Goal: Task Accomplishment & Management: Complete application form

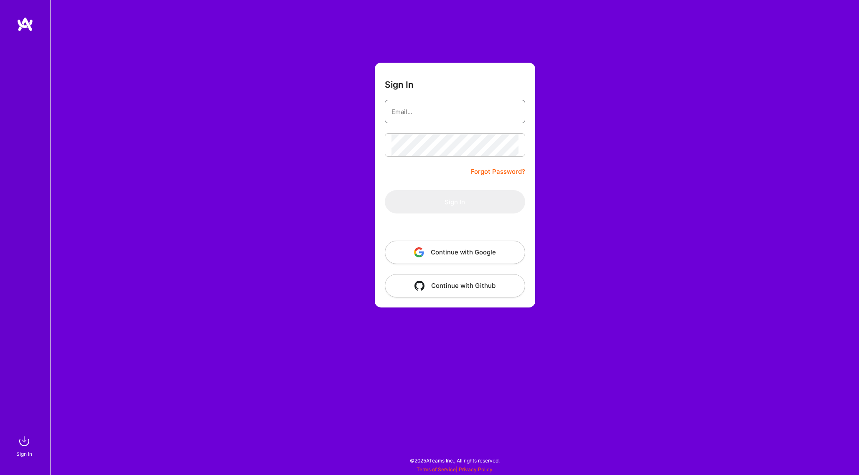
click at [504, 114] on input "email" at bounding box center [454, 111] width 127 height 21
paste input "[EMAIL_ADDRESS][DOMAIN_NAME]"
type input "[EMAIL_ADDRESS][DOMAIN_NAME]"
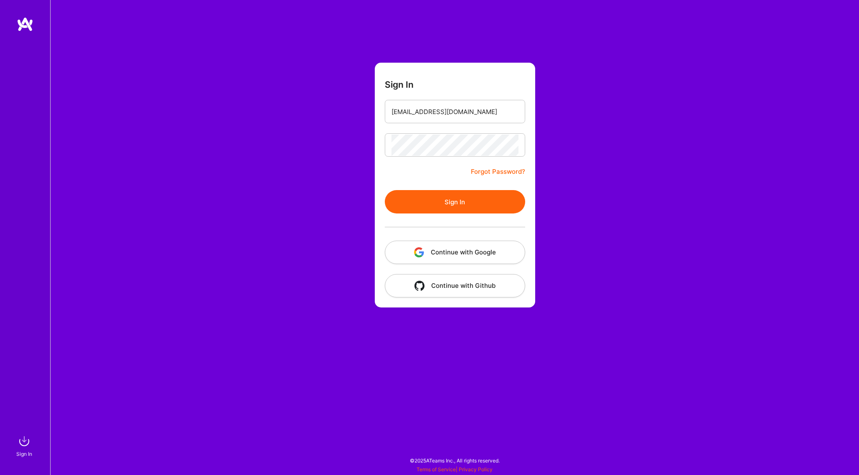
drag, startPoint x: 456, startPoint y: 197, endPoint x: 771, endPoint y: 239, distance: 317.8
click at [456, 197] on button "Sign In" at bounding box center [455, 201] width 140 height 23
click at [464, 241] on button "Continue with Google" at bounding box center [455, 252] width 140 height 23
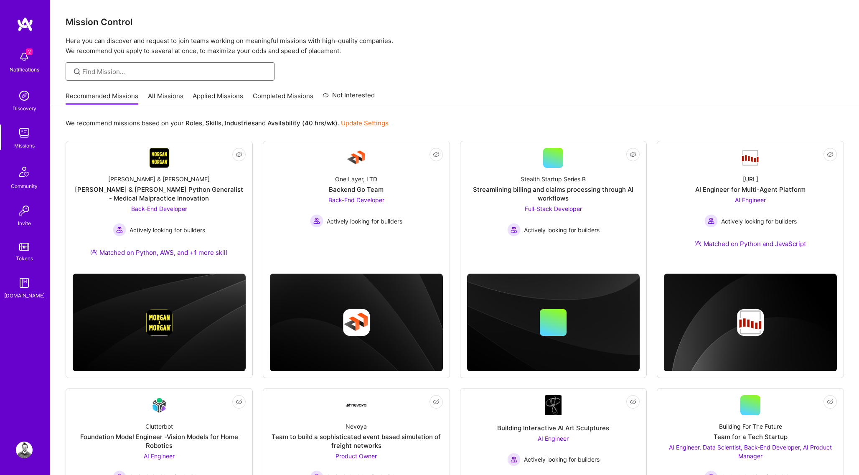
click at [107, 72] on input at bounding box center [175, 71] width 186 height 9
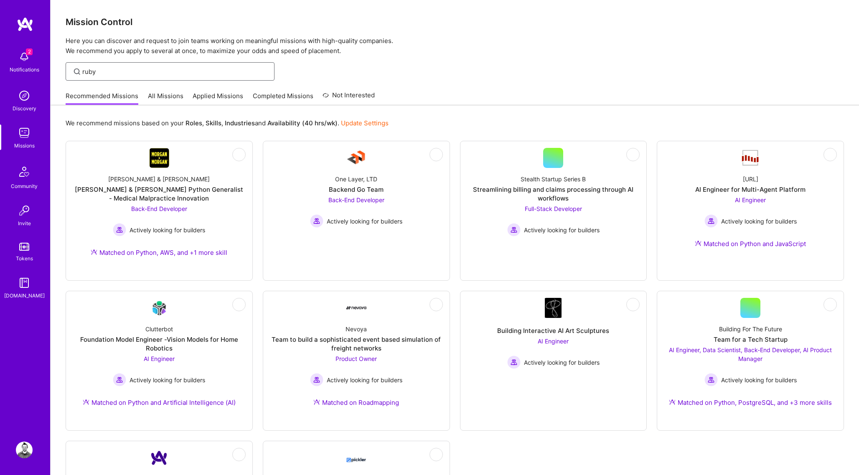
type input "ruby"
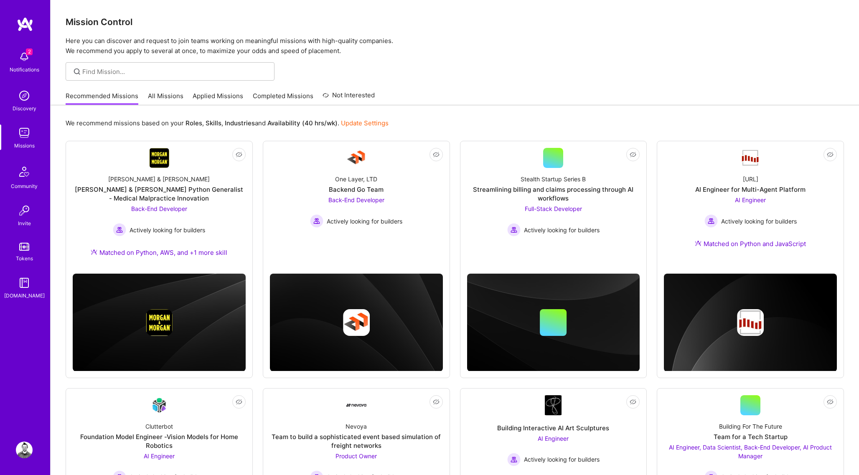
click at [150, 94] on link "All Missions" at bounding box center [166, 98] width 36 height 14
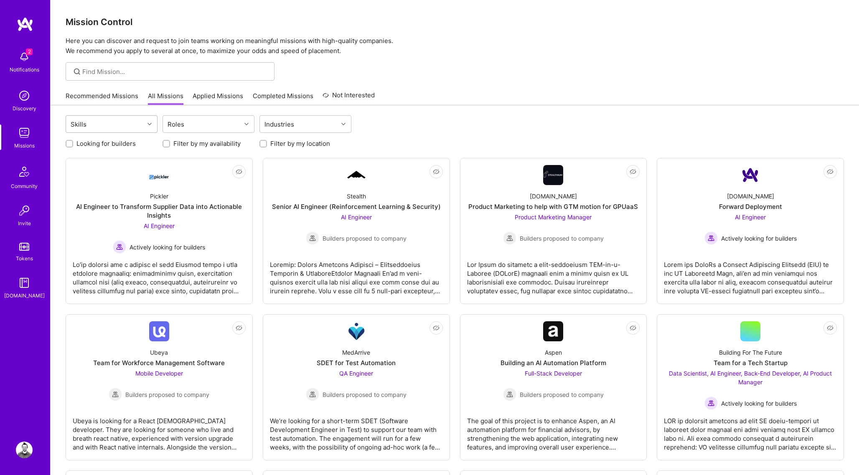
click at [121, 125] on div "Skills" at bounding box center [105, 124] width 78 height 17
type input "ruby"
checkbox input "true"
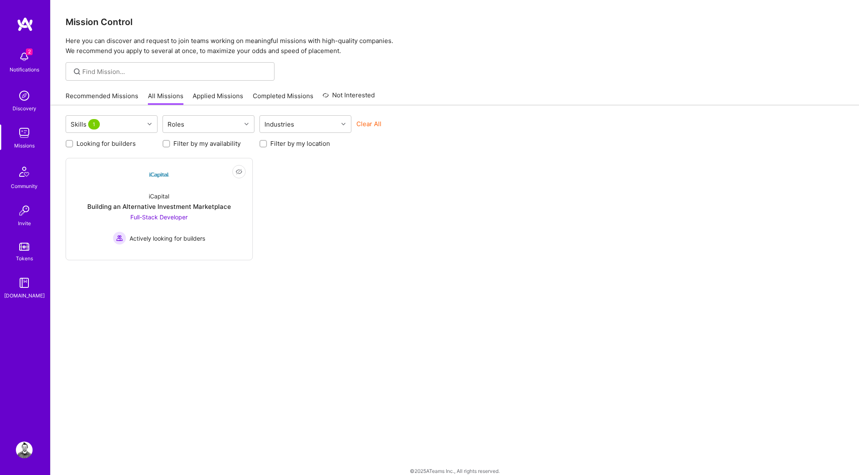
drag, startPoint x: 546, startPoint y: 222, endPoint x: 494, endPoint y: 229, distance: 53.2
click at [538, 225] on div "Not Interested iCapital Building an Alternative Investment Marketplace Full-Sta…" at bounding box center [455, 209] width 778 height 102
click at [170, 175] on link "Not Interested iCapital Building an Alternative Investment Marketplace Full-Sta…" at bounding box center [159, 209] width 173 height 88
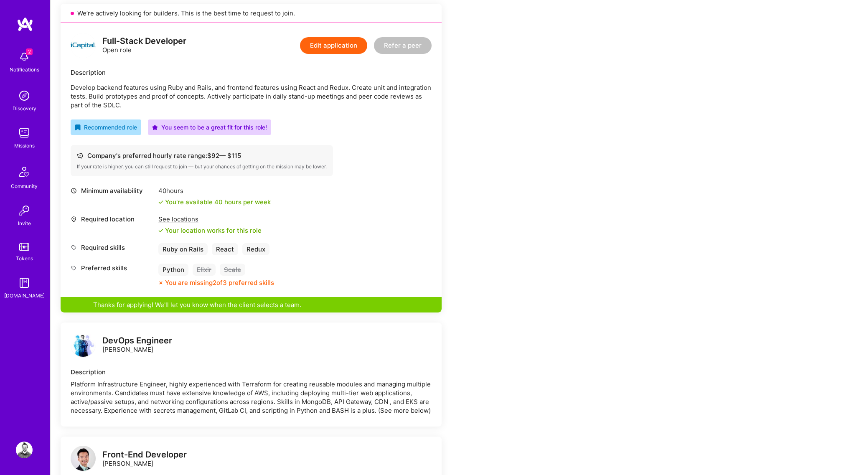
scroll to position [190, 0]
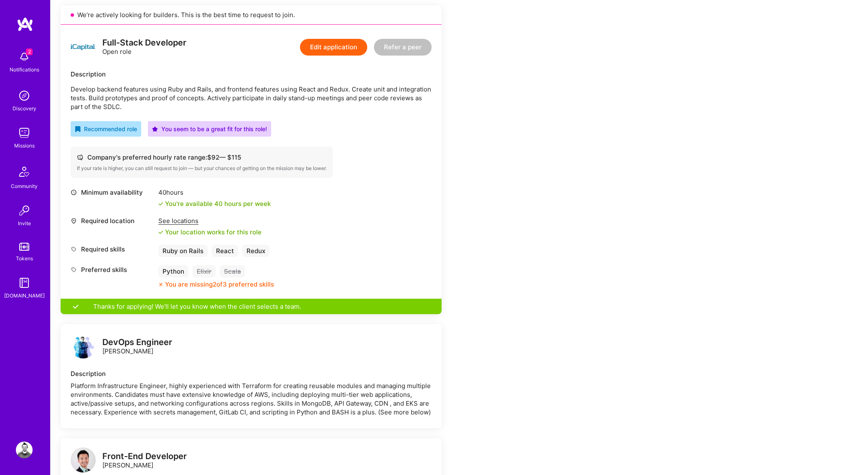
click at [170, 271] on div "Python" at bounding box center [173, 271] width 30 height 12
drag, startPoint x: 224, startPoint y: 279, endPoint x: 232, endPoint y: 276, distance: 8.5
click at [224, 279] on div "Python Elixir Scala You are missing 2 of 3 preferred skills" at bounding box center [216, 276] width 116 height 23
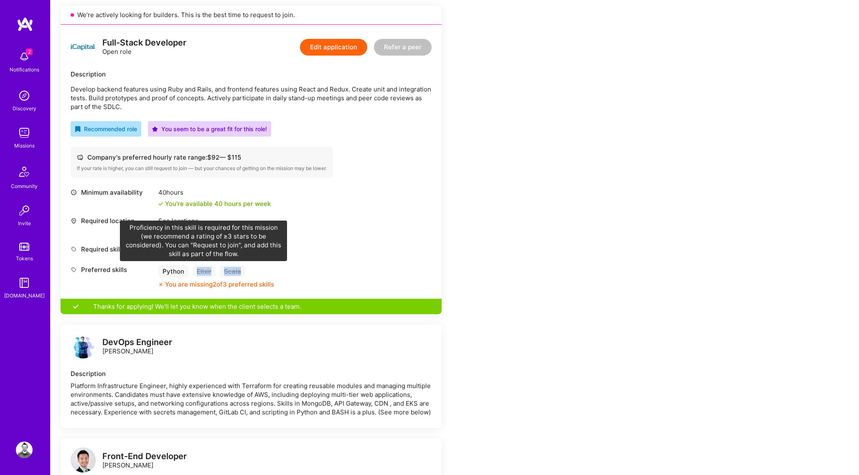
drag, startPoint x: 224, startPoint y: 270, endPoint x: 196, endPoint y: 271, distance: 28.8
click at [196, 271] on div "Python Elixir Scala" at bounding box center [216, 271] width 116 height 12
copy div "Elixir Scala"
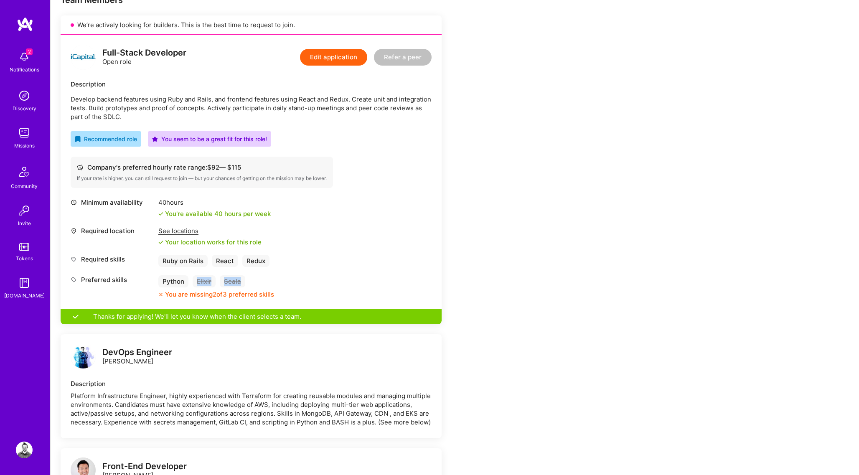
scroll to position [233, 0]
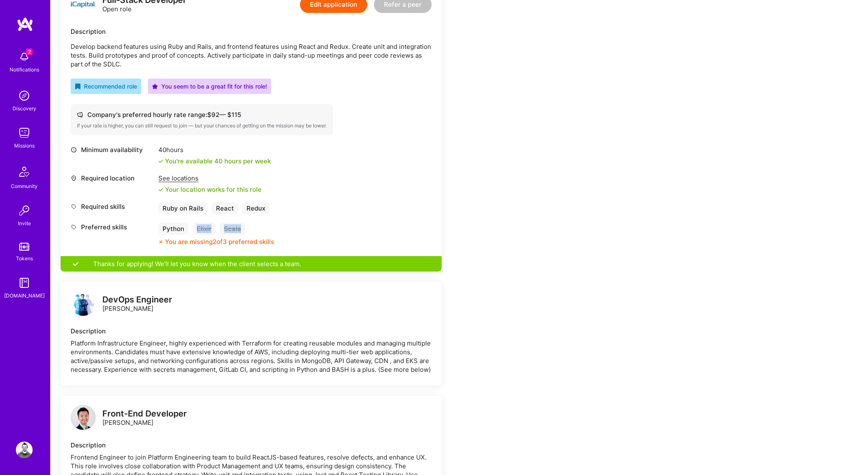
copy div "Elixir Scala"
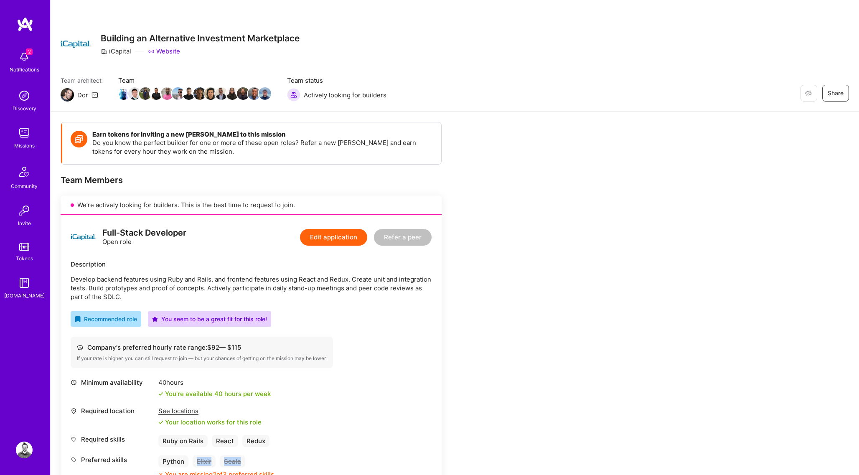
click at [27, 99] on img at bounding box center [24, 95] width 17 height 17
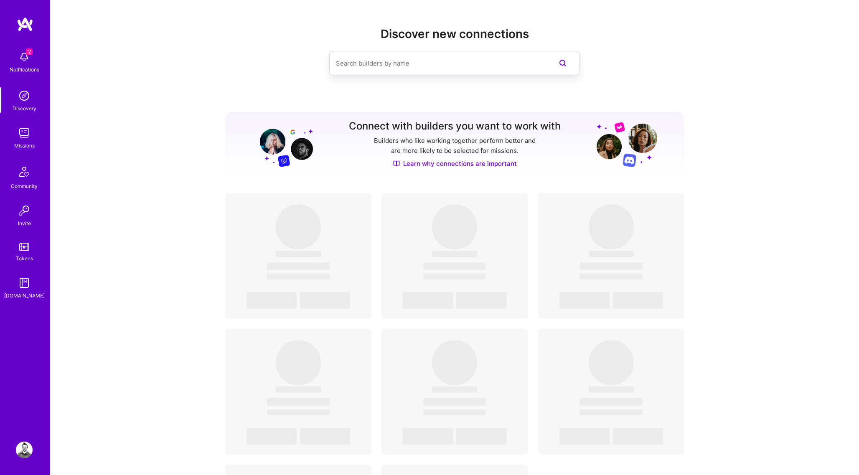
click at [30, 63] on img at bounding box center [24, 56] width 17 height 17
click at [32, 452] on img at bounding box center [24, 450] width 17 height 17
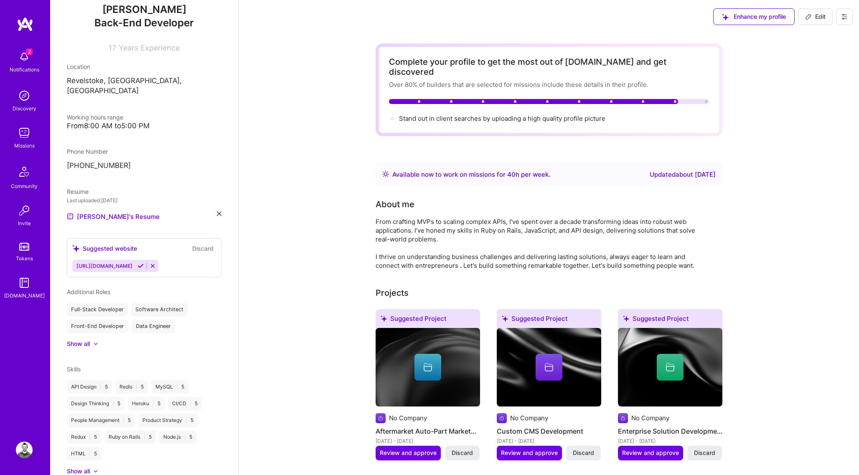
scroll to position [150, 0]
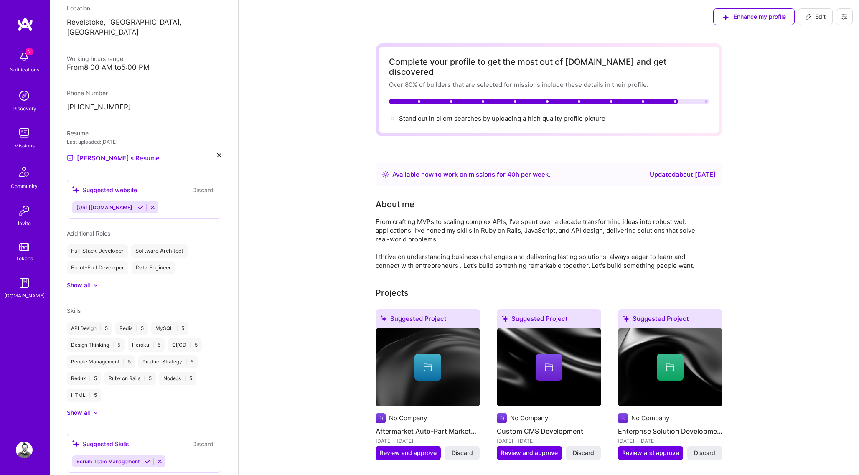
click at [81, 409] on div "Show all" at bounding box center [78, 413] width 23 height 8
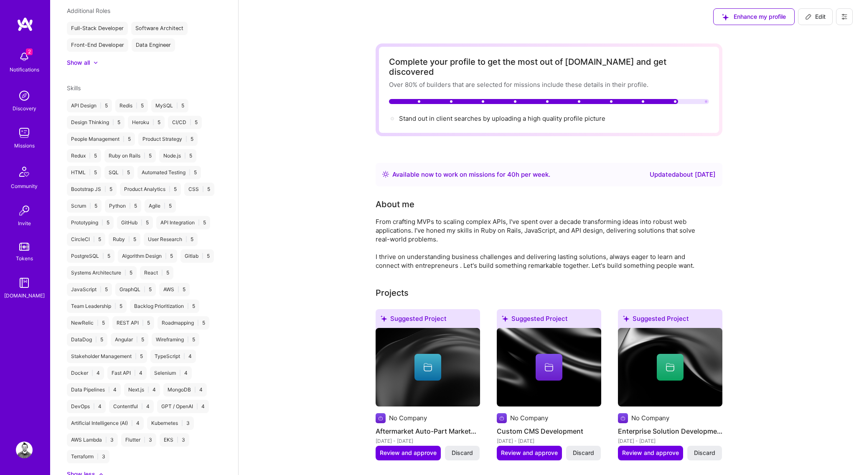
scroll to position [375, 0]
click at [74, 83] on span "Skills" at bounding box center [74, 86] width 14 height 7
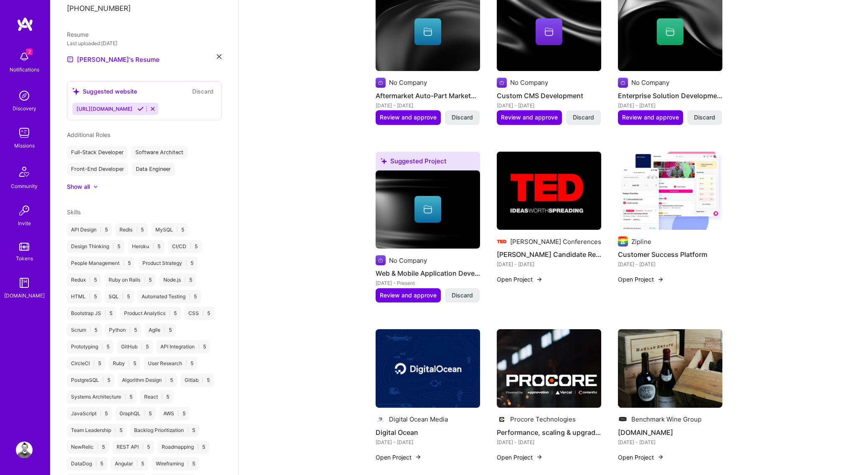
scroll to position [510, 0]
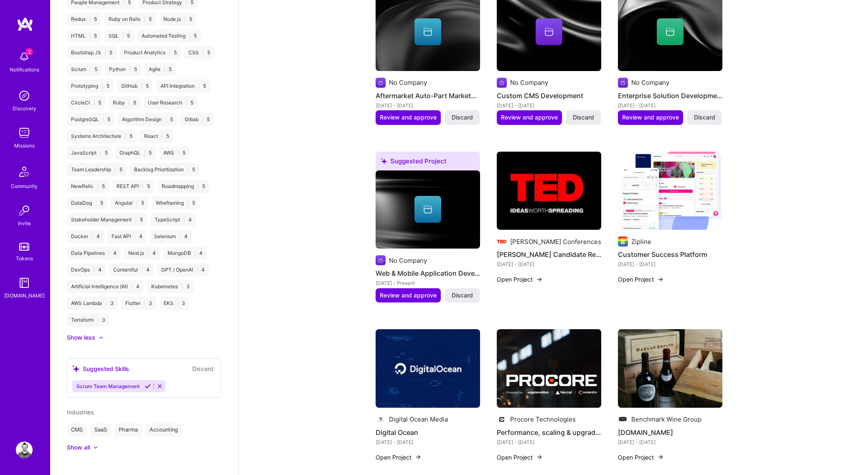
click at [84, 333] on div "Show less" at bounding box center [81, 337] width 28 height 8
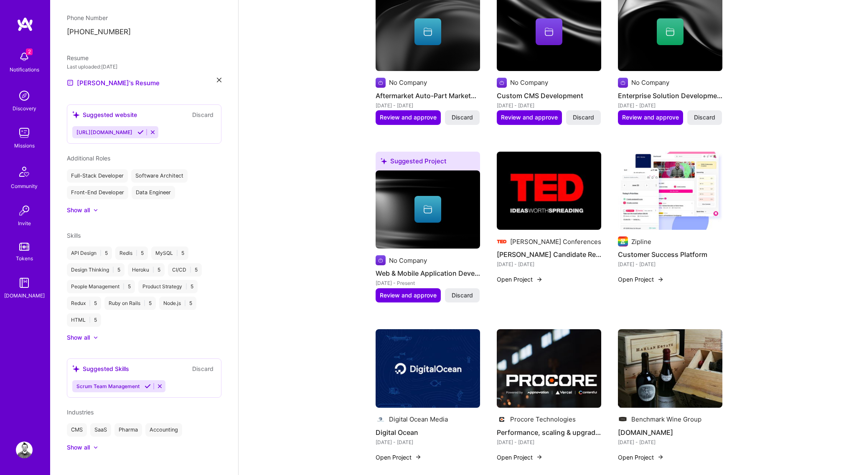
drag, startPoint x: 72, startPoint y: 325, endPoint x: 79, endPoint y: 325, distance: 7.1
click at [72, 333] on div "Show all" at bounding box center [78, 337] width 23 height 8
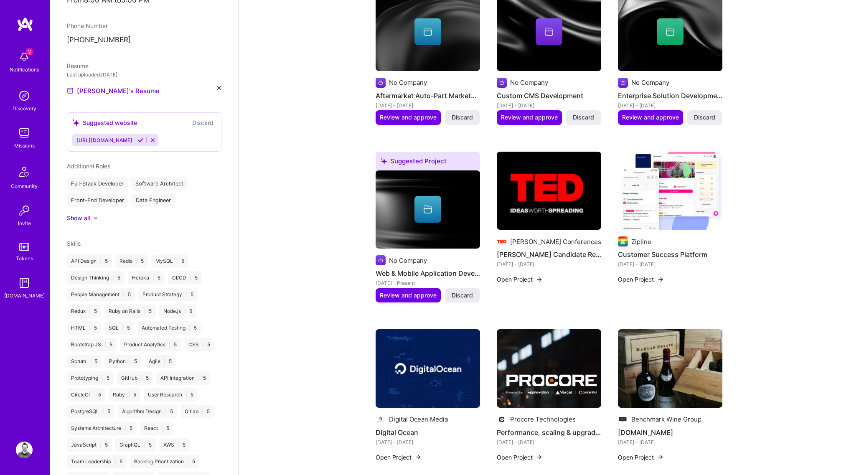
scroll to position [216, 0]
click at [83, 246] on div "Skills API Design | 5 Redis | 5 MySQL | 5 Design Thinking | 5 Heroku | 5 CI/CD …" at bounding box center [144, 438] width 155 height 395
click at [31, 58] on img at bounding box center [24, 56] width 17 height 17
click at [338, 187] on div "2 2 Notifications Discovery Missions Community Invite Tokens A.Guide Profile Cl…" at bounding box center [429, 471] width 859 height 1613
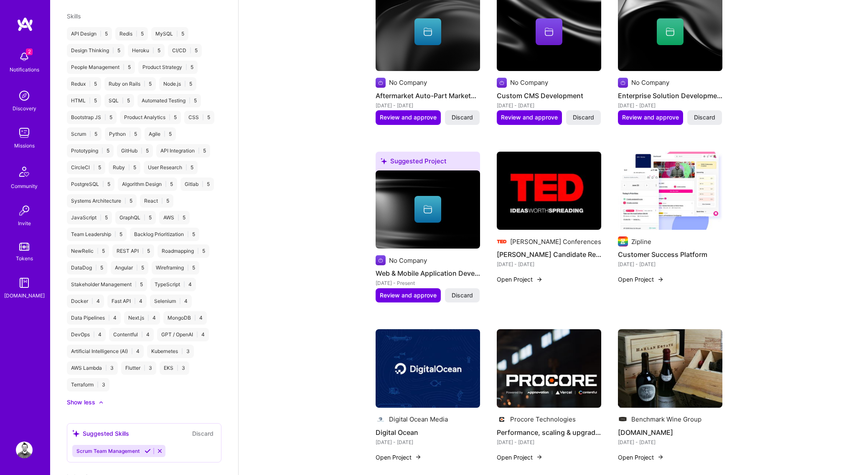
scroll to position [510, 0]
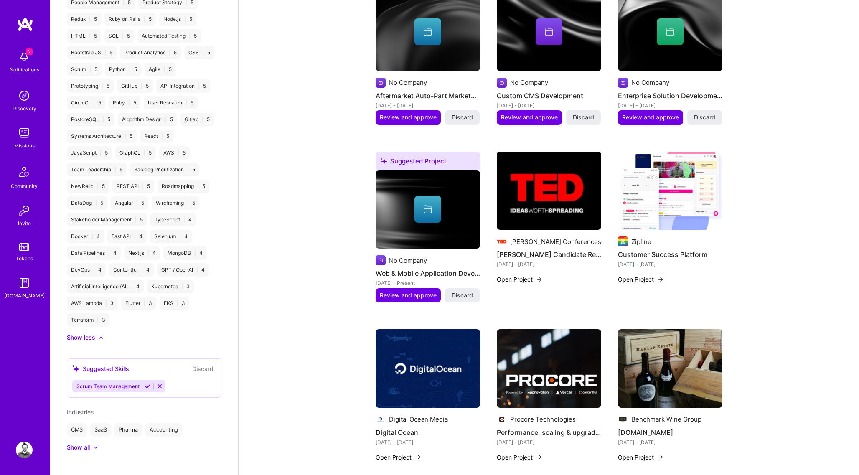
click at [145, 383] on icon at bounding box center [148, 386] width 6 height 6
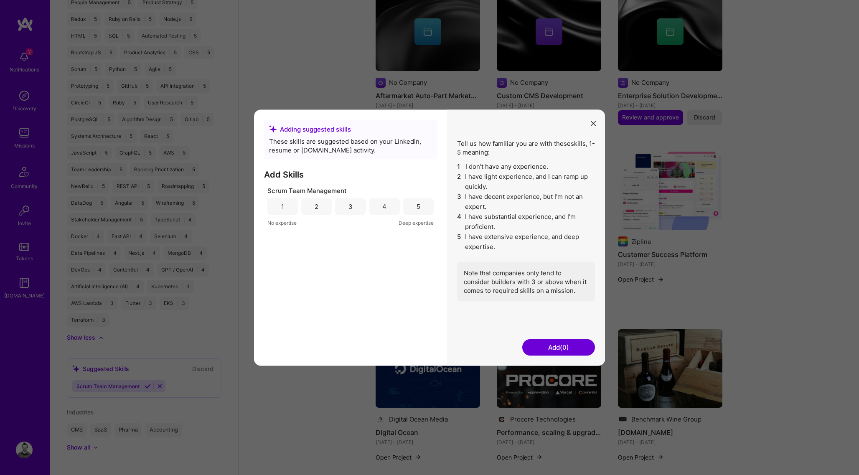
drag, startPoint x: 410, startPoint y: 209, endPoint x: 493, endPoint y: 277, distance: 107.5
click at [411, 210] on div "5" at bounding box center [418, 206] width 30 height 17
drag, startPoint x: 559, startPoint y: 344, endPoint x: 482, endPoint y: 386, distance: 87.5
click at [560, 345] on button "Add (1)" at bounding box center [558, 347] width 73 height 17
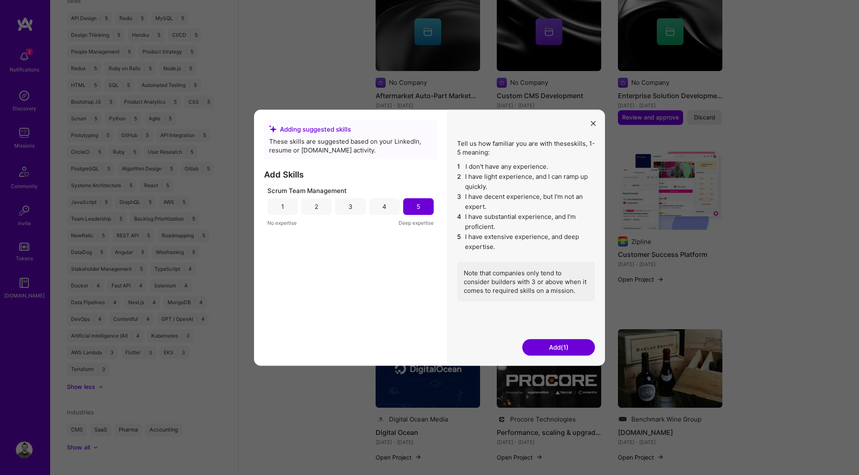
click at [558, 345] on button "Add (1)" at bounding box center [558, 347] width 73 height 17
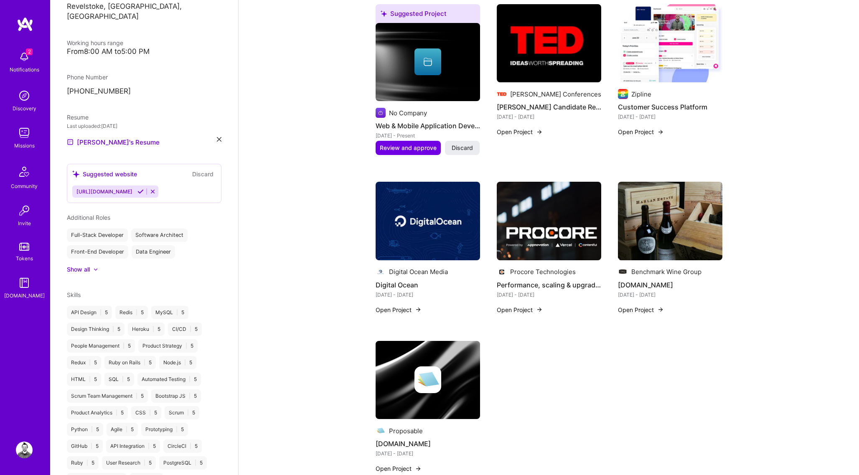
scroll to position [84, 0]
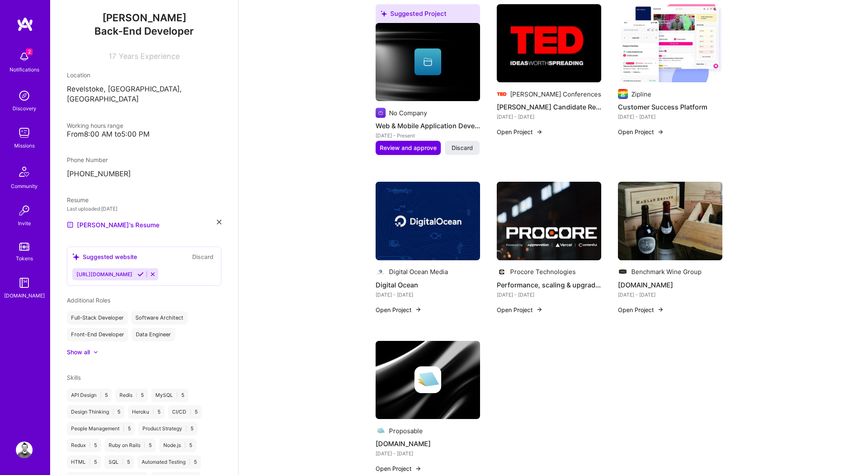
click at [108, 279] on div "Nathan Bertram Back-End Developer 17 Years Experience Location Revelstoke, BC, …" at bounding box center [144, 237] width 188 height 475
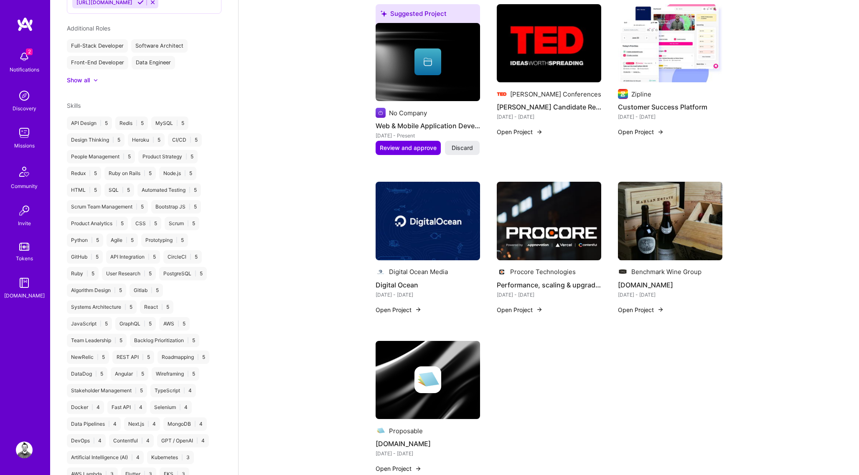
scroll to position [461, 0]
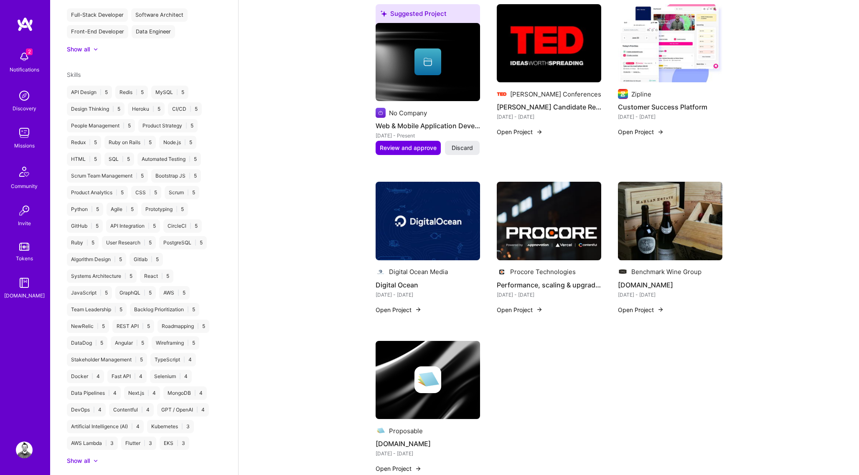
drag, startPoint x: 77, startPoint y: 69, endPoint x: 85, endPoint y: 86, distance: 19.1
click at [78, 70] on div "Skills API Design | 5 Redis | 5 MySQL | 5 Design Thinking | 5 Heroku | 5 CI/CD …" at bounding box center [144, 267] width 155 height 395
click at [84, 83] on div "API Design | 5" at bounding box center [89, 89] width 45 height 13
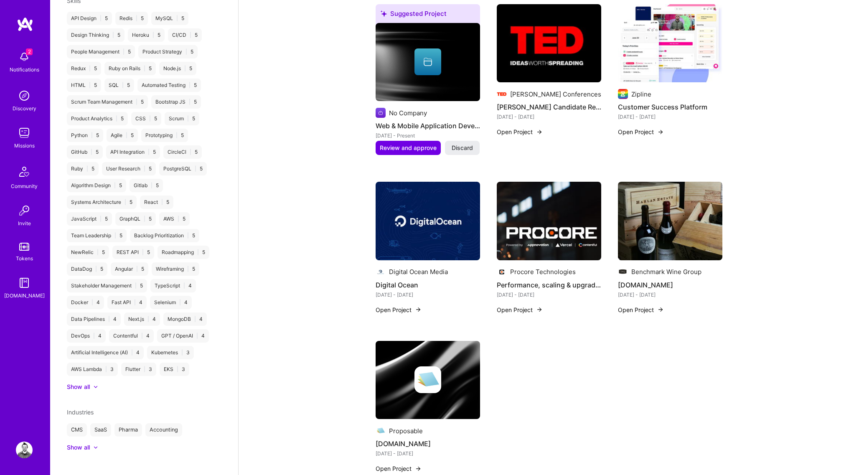
click at [75, 383] on div "Show all" at bounding box center [78, 387] width 23 height 8
click at [86, 399] on div "Show less" at bounding box center [81, 403] width 28 height 8
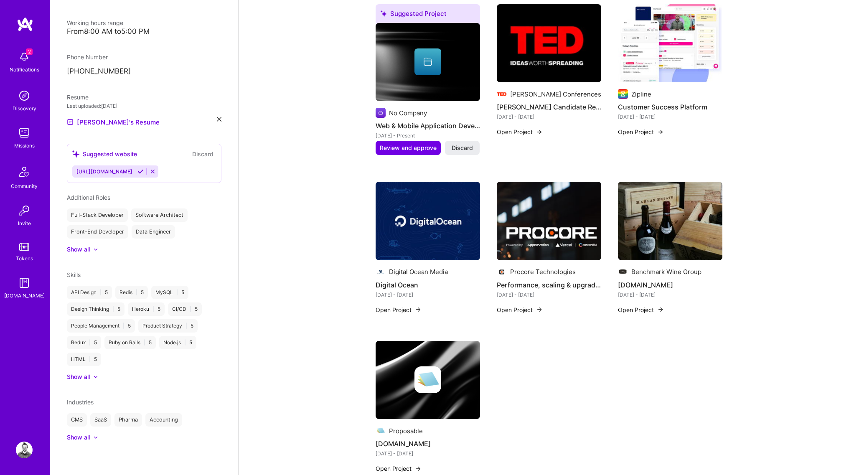
scroll to position [177, 0]
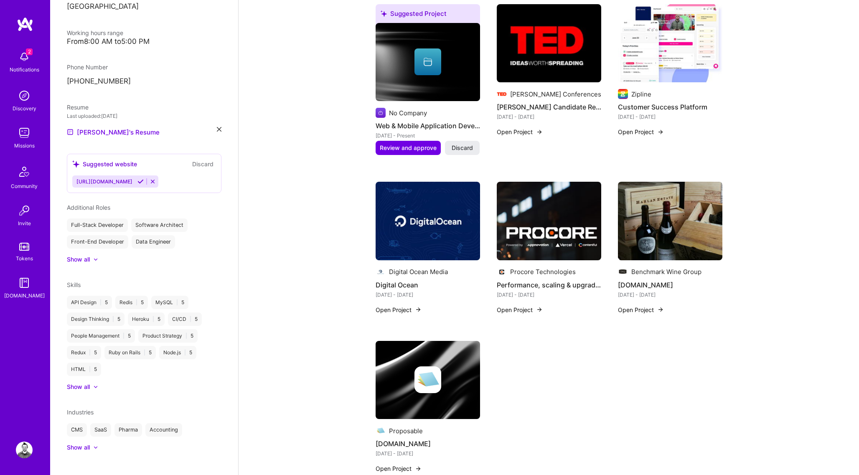
click at [178, 284] on div "Skills API Design | 5 Redis | 5 MySQL | 5 Design Thinking | 5 Heroku | 5 CI/CD …" at bounding box center [144, 335] width 155 height 111
drag, startPoint x: 168, startPoint y: 299, endPoint x: 142, endPoint y: 293, distance: 26.9
click at [166, 298] on div "MySQL | 5" at bounding box center [169, 302] width 37 height 13
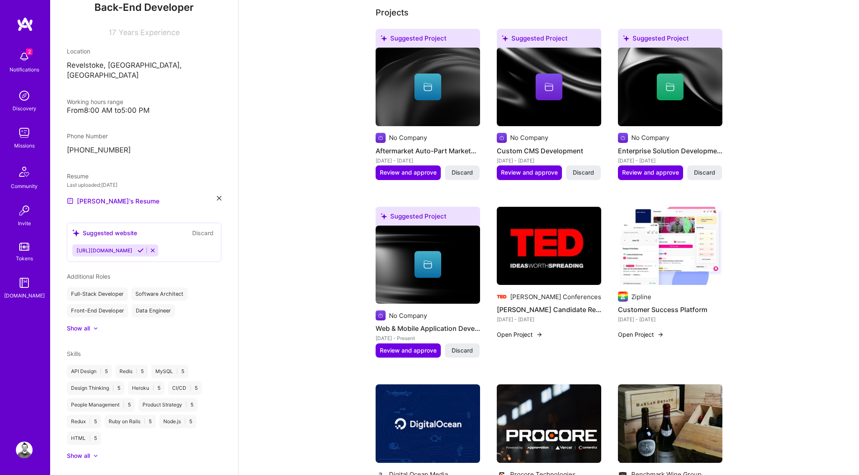
scroll to position [0, 0]
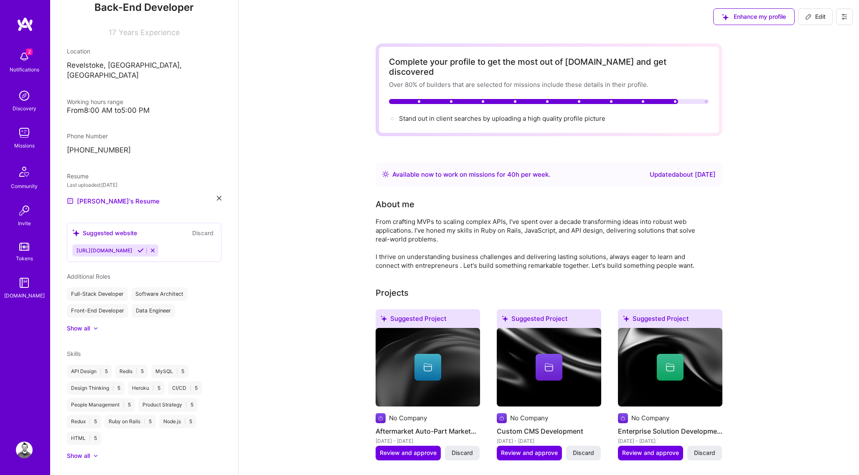
click at [816, 20] on span "Edit" at bounding box center [815, 17] width 20 height 8
select select "CA"
select select "Right Now"
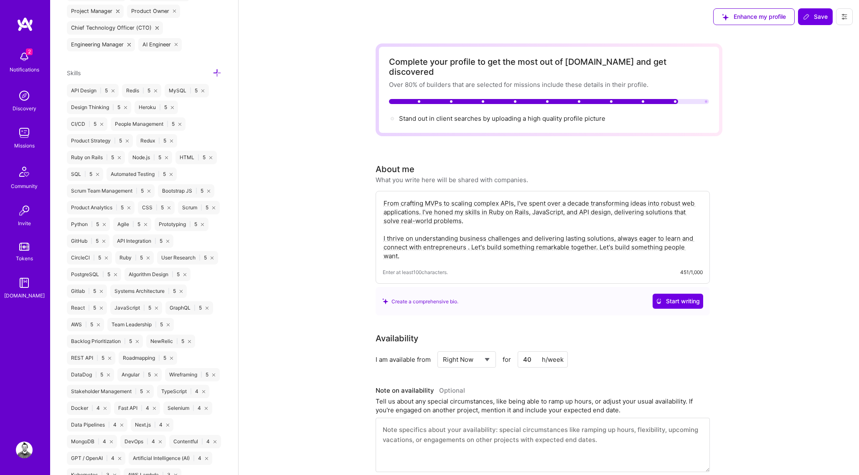
scroll to position [732, 0]
click at [218, 71] on icon at bounding box center [217, 74] width 9 height 9
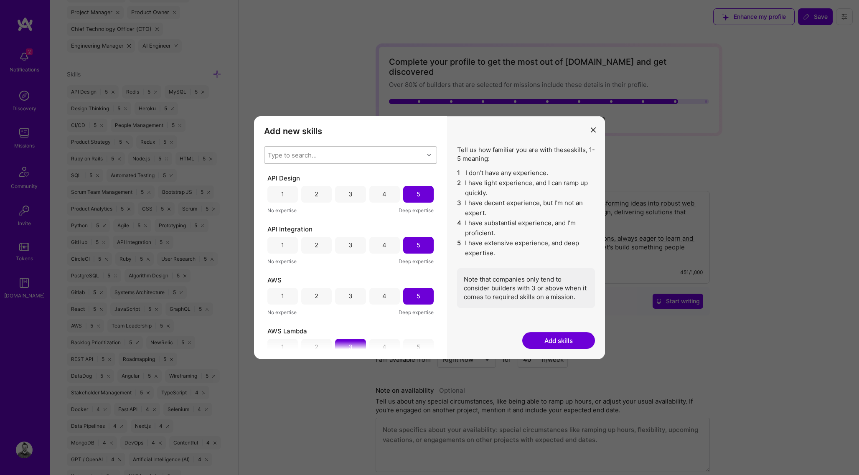
click at [368, 156] on div "Type to search..." at bounding box center [343, 155] width 159 height 17
type input "o"
type input "ex"
checkbox input "false"
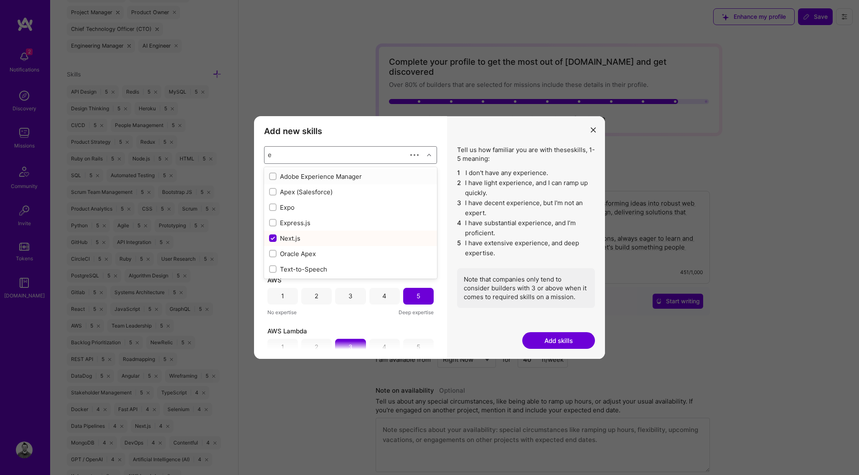
type input "el"
checkbox input "true"
type input "elix"
checkbox input "false"
checkbox input "true"
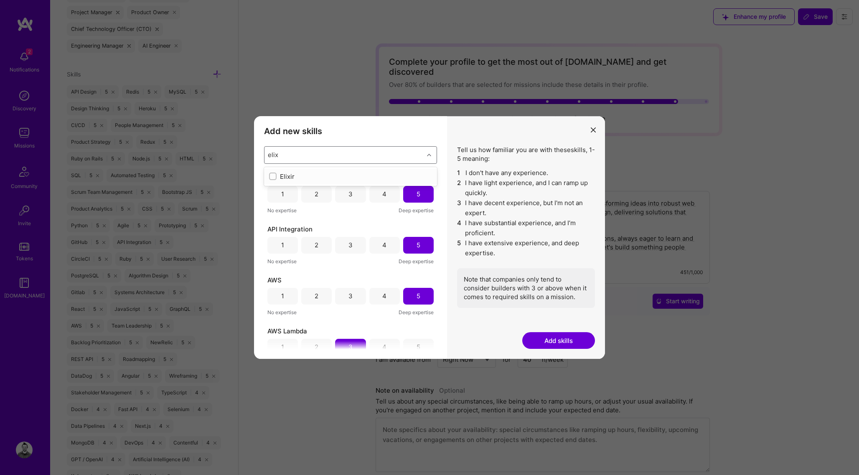
drag, startPoint x: 311, startPoint y: 167, endPoint x: 307, endPoint y: 170, distance: 4.8
click at [310, 169] on div "Elixir" at bounding box center [350, 176] width 173 height 19
click at [301, 173] on div "Elixir" at bounding box center [350, 176] width 163 height 9
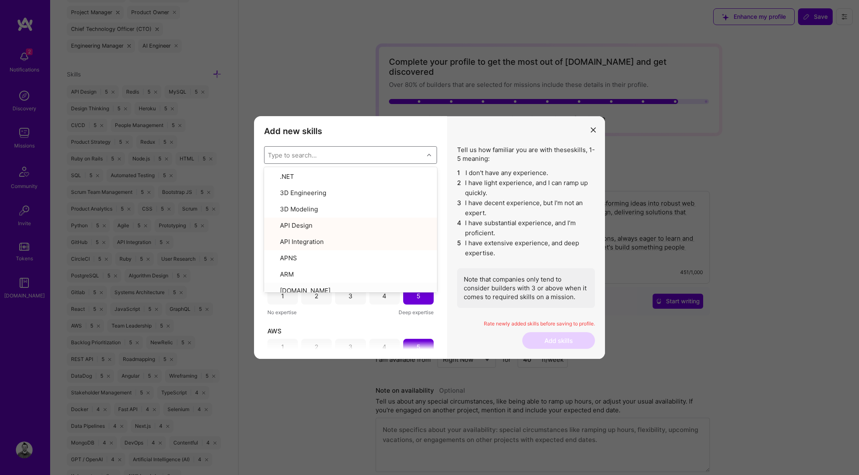
click at [486, 330] on div "Rate newly added skills before saving to profile." at bounding box center [526, 326] width 138 height 12
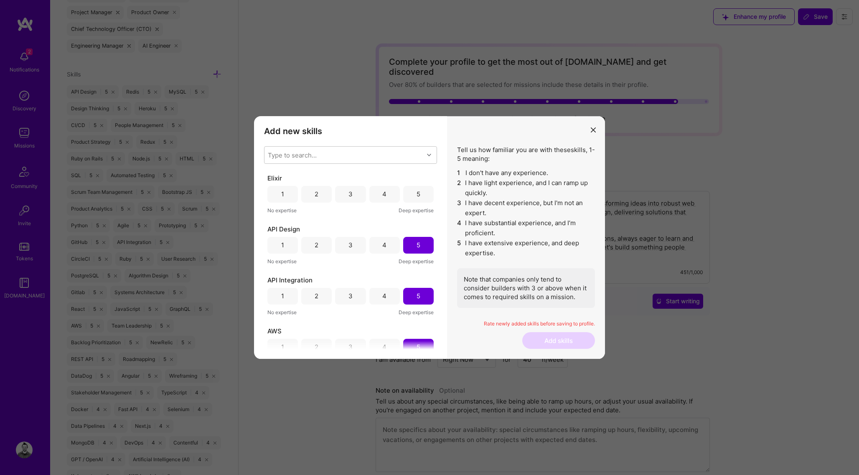
click at [388, 195] on div "4" at bounding box center [384, 194] width 30 height 17
drag, startPoint x: 556, startPoint y: 340, endPoint x: 569, endPoint y: 347, distance: 13.6
click at [556, 340] on button "Add skills" at bounding box center [558, 340] width 73 height 17
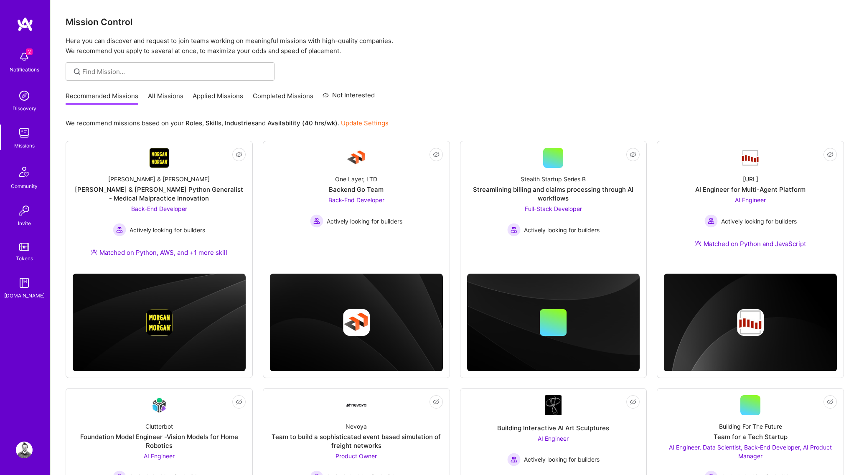
click at [175, 99] on link "All Missions" at bounding box center [166, 98] width 36 height 14
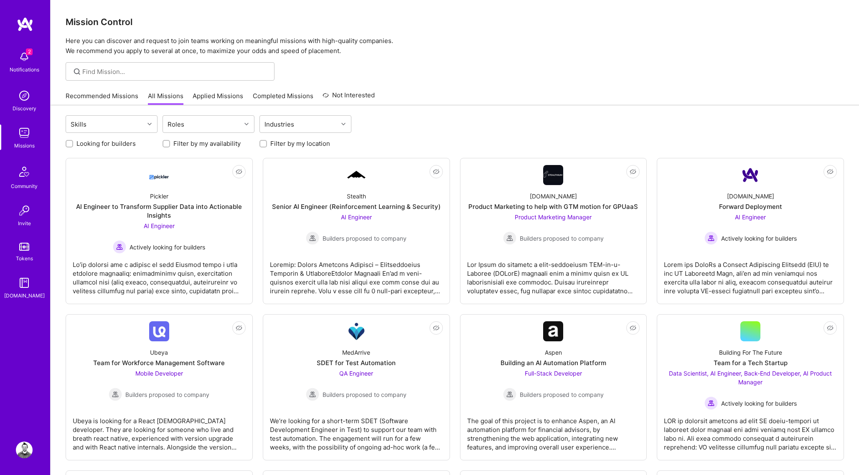
click at [160, 95] on link "All Missions" at bounding box center [166, 98] width 36 height 14
click at [208, 97] on link "Applied Missions" at bounding box center [218, 98] width 51 height 14
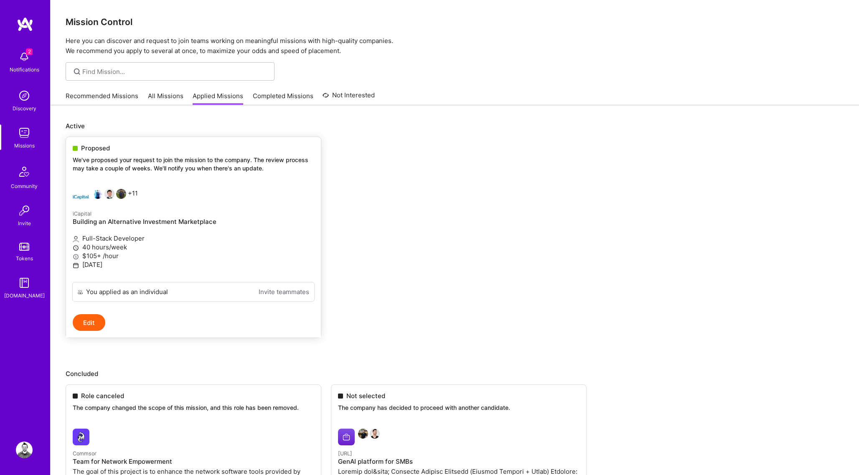
click at [112, 148] on div "Proposed" at bounding box center [193, 148] width 241 height 9
click at [96, 321] on button "Edit" at bounding box center [89, 322] width 33 height 17
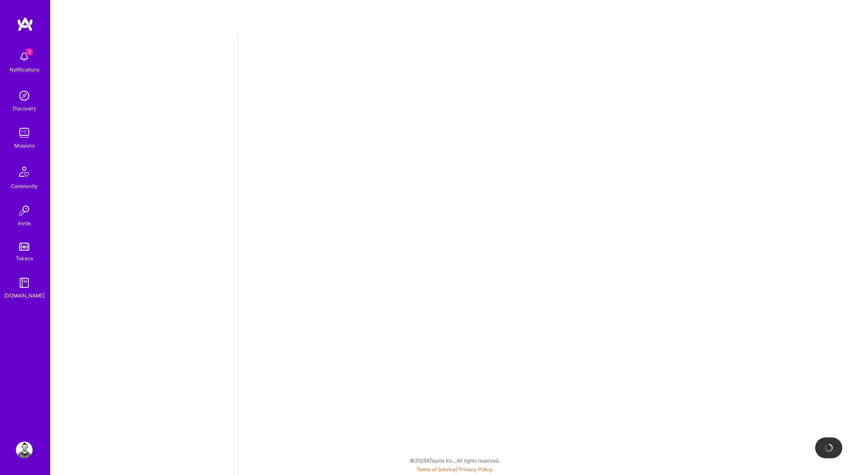
select select "CA"
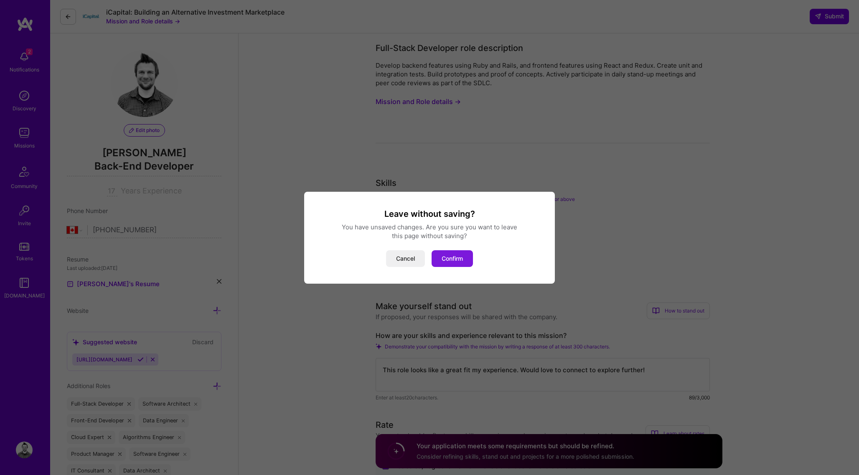
click at [442, 256] on button "Confirm" at bounding box center [452, 258] width 41 height 17
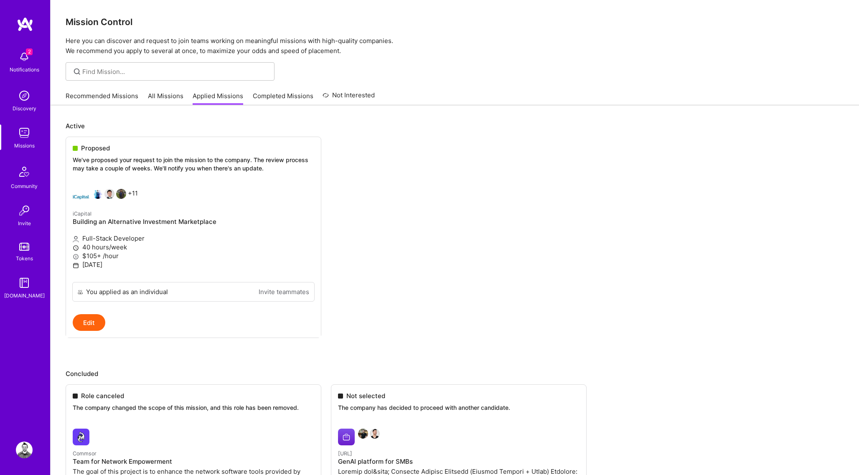
click at [157, 99] on link "All Missions" at bounding box center [166, 98] width 36 height 14
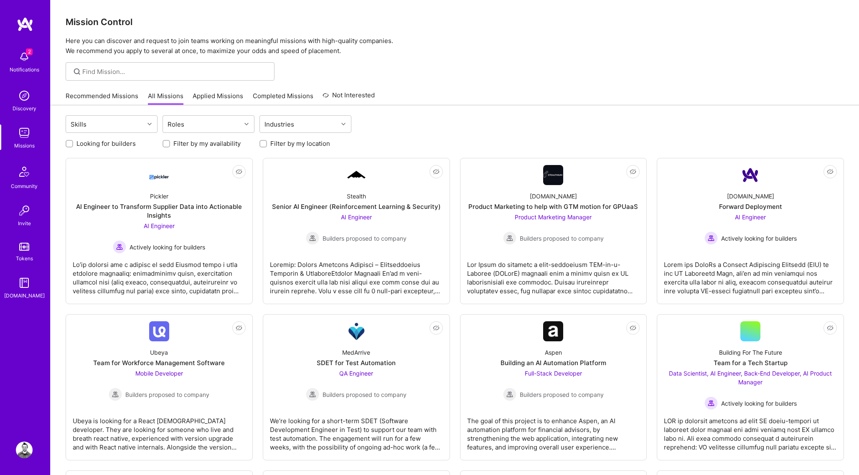
click at [182, 99] on div "Recommended Missions All Missions Applied Missions Completed Missions Not Inter…" at bounding box center [220, 96] width 309 height 18
click at [124, 69] on input at bounding box center [175, 71] width 186 height 9
type input "ruby"
click at [117, 121] on div "Skills" at bounding box center [105, 124] width 78 height 17
type input "ruby"
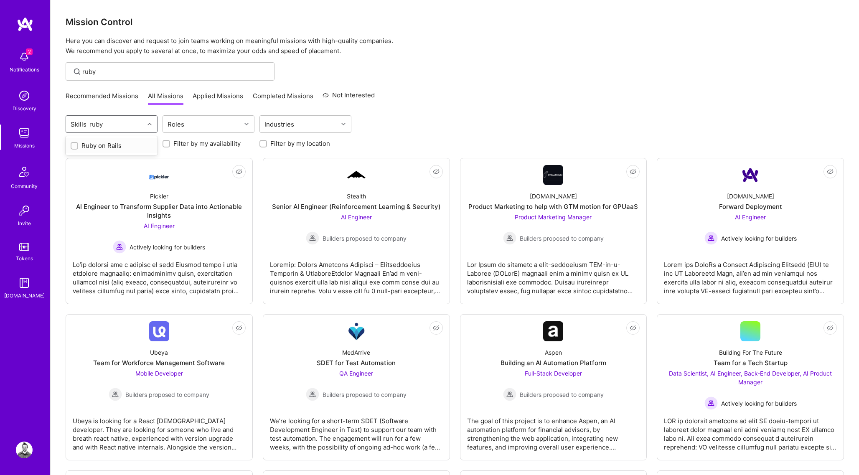
click at [99, 145] on div "Ruby on Rails" at bounding box center [112, 145] width 82 height 9
checkbox input "true"
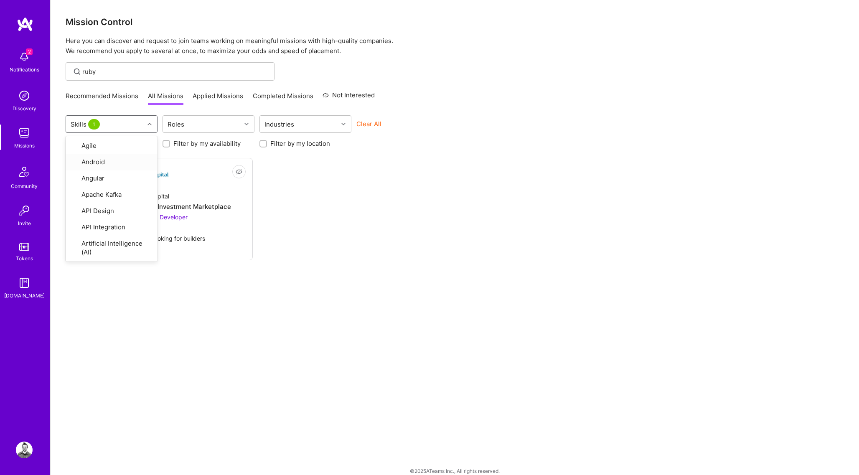
click at [404, 214] on div "Not Interested iCapital Building an Alternative Investment Marketplace Full-Sta…" at bounding box center [455, 209] width 778 height 102
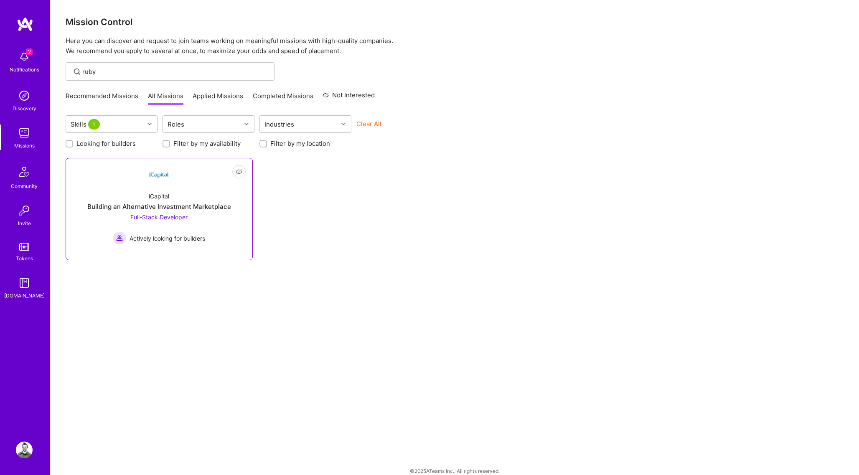
drag, startPoint x: 266, startPoint y: 220, endPoint x: 203, endPoint y: 216, distance: 62.8
click at [225, 218] on div "Not Interested iCapital Building an Alternative Investment Marketplace Full-Sta…" at bounding box center [455, 209] width 778 height 102
click at [202, 216] on div "Full-Stack Developer Actively looking for builders" at bounding box center [159, 229] width 92 height 32
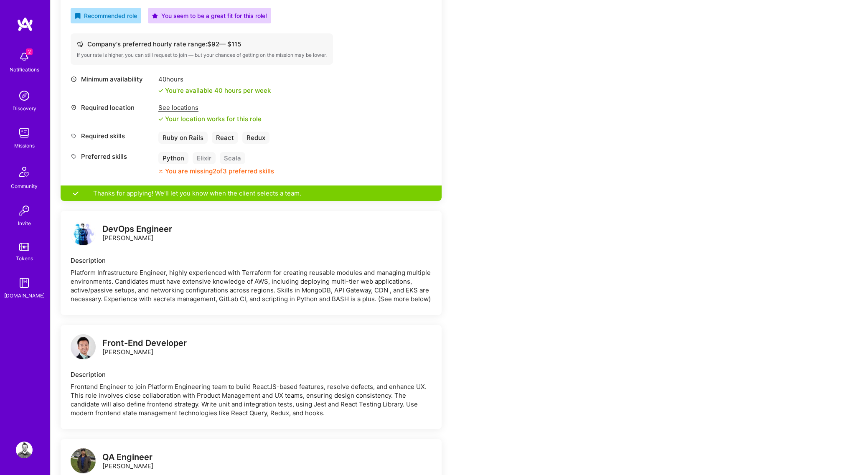
scroll to position [297, 0]
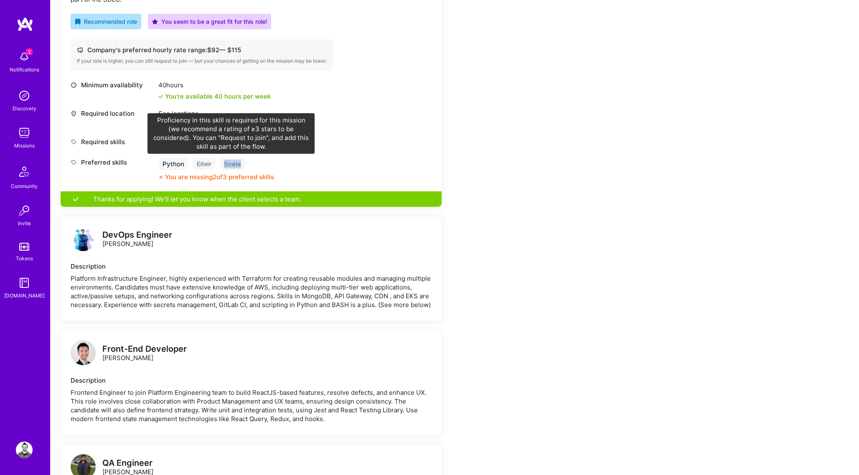
drag, startPoint x: 246, startPoint y: 165, endPoint x: 223, endPoint y: 163, distance: 23.0
click at [223, 163] on div "Python Elixir Scala" at bounding box center [216, 164] width 116 height 12
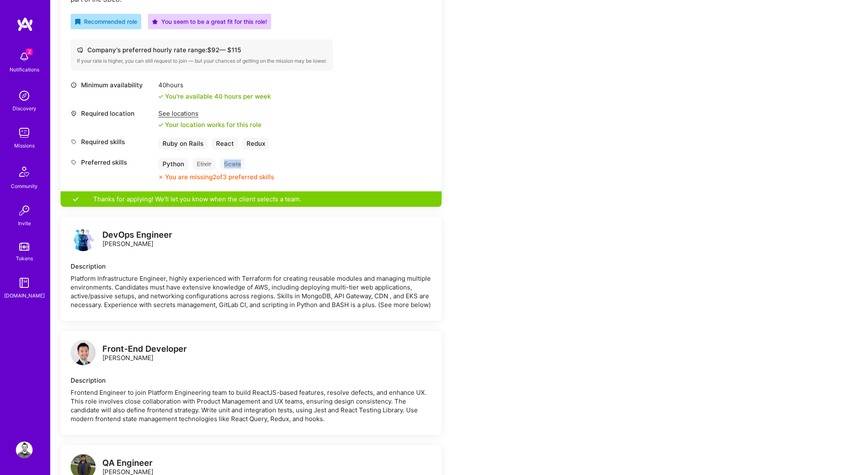
copy div "Scala"
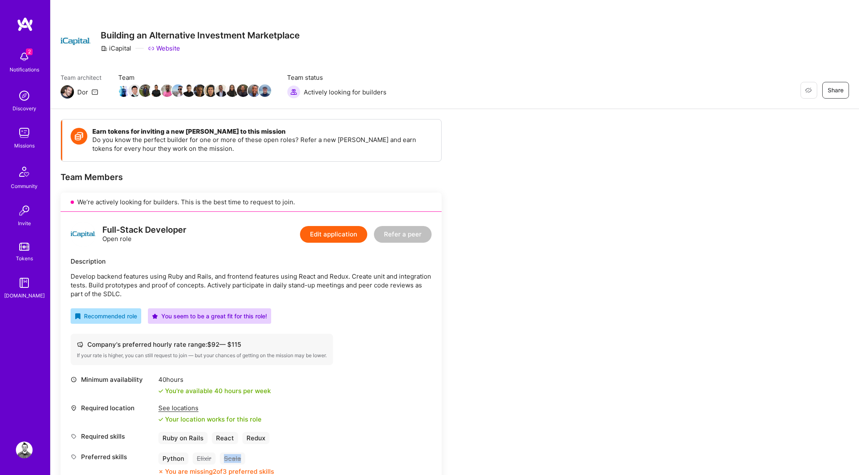
scroll to position [0, 0]
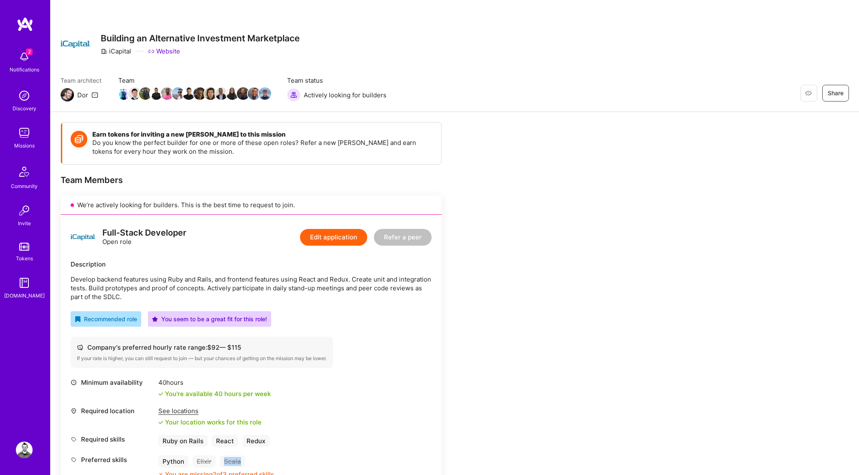
click at [323, 236] on button "Edit application" at bounding box center [333, 237] width 67 height 17
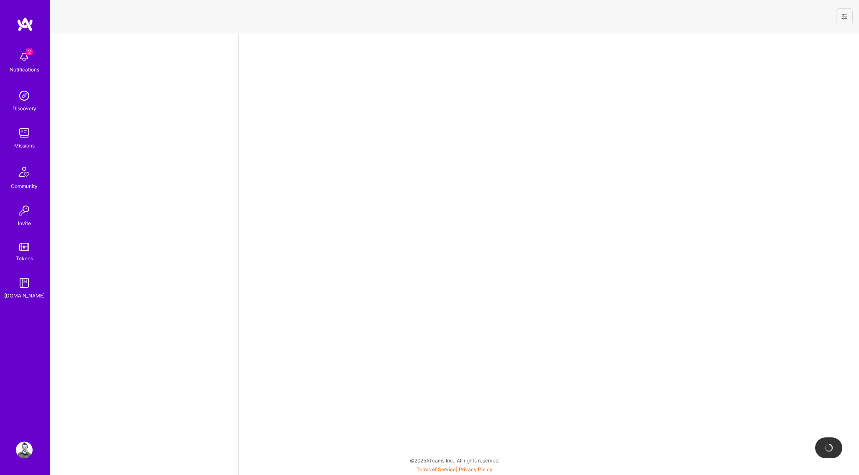
select select "CA"
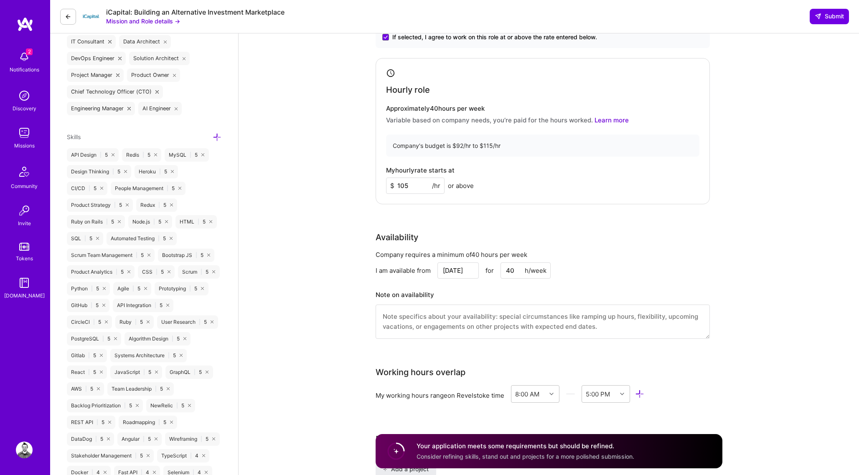
scroll to position [427, 0]
click at [217, 136] on icon at bounding box center [217, 139] width 9 height 9
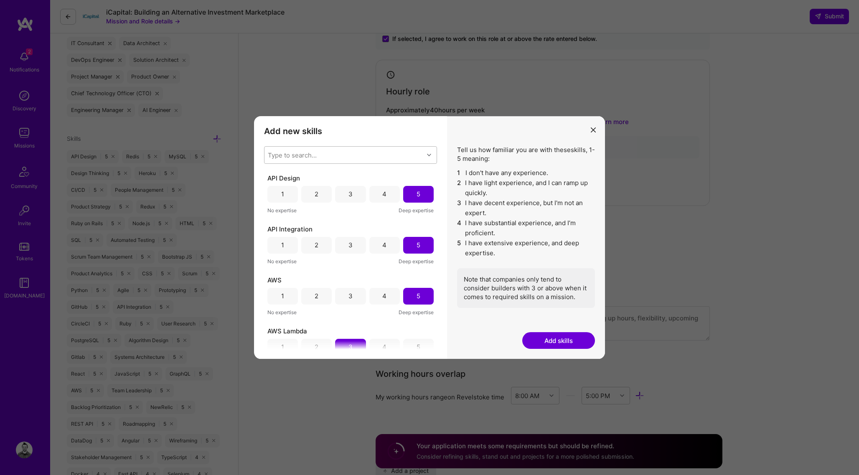
click at [326, 155] on div "Type to search..." at bounding box center [343, 155] width 159 height 17
type input "sca"
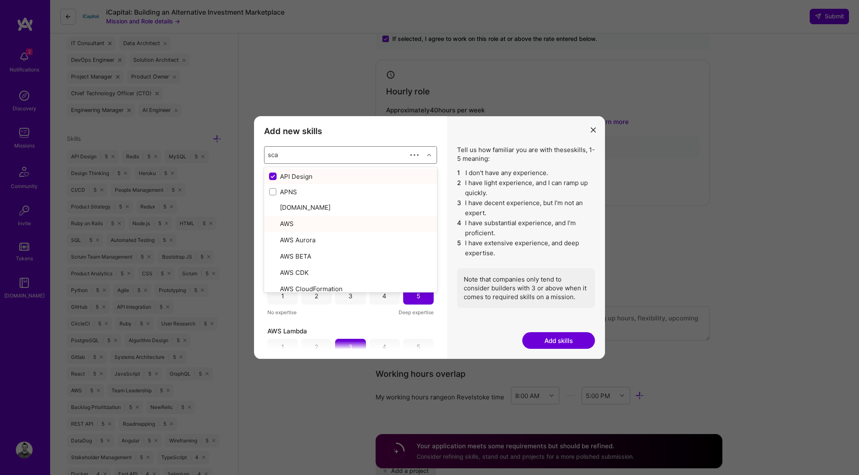
checkbox input "false"
type input "scal"
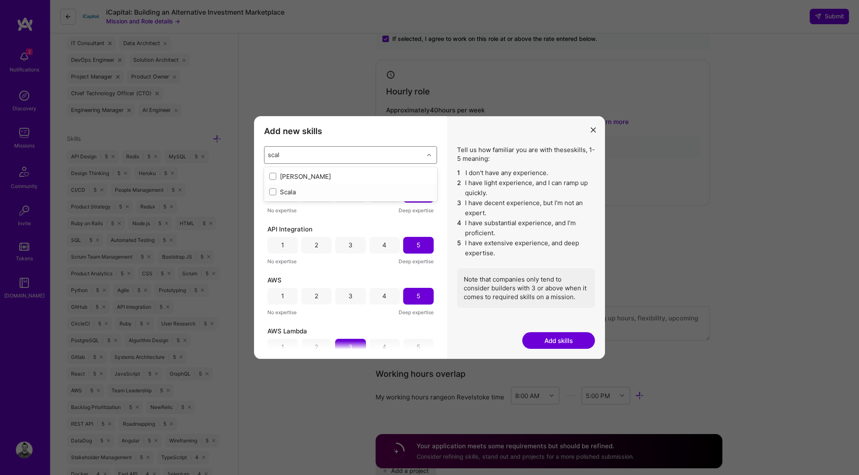
click at [300, 193] on div "Scala" at bounding box center [350, 192] width 163 height 9
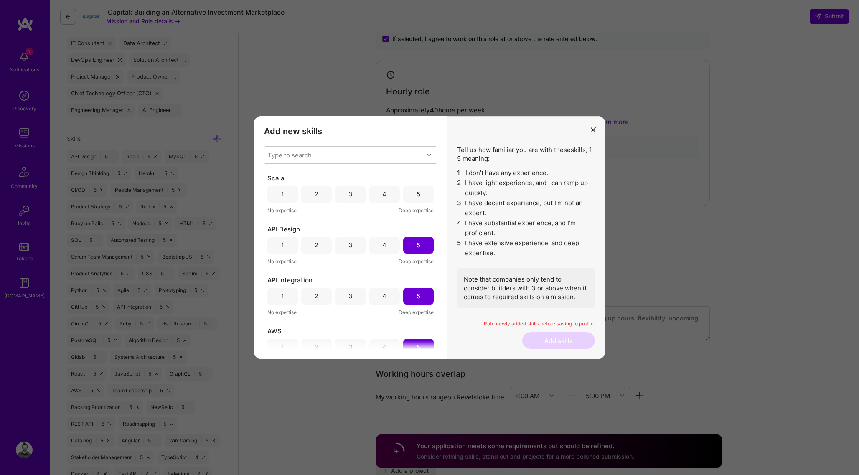
click at [483, 341] on div "Tell us how familiar you are with these skills , 1-5 meaning: 1 I don't have an…" at bounding box center [526, 237] width 158 height 243
drag, startPoint x: 323, startPoint y: 193, endPoint x: 333, endPoint y: 197, distance: 10.9
click at [323, 193] on div "2" at bounding box center [316, 194] width 30 height 17
click at [340, 195] on div "3" at bounding box center [350, 194] width 30 height 17
drag, startPoint x: 560, startPoint y: 337, endPoint x: 579, endPoint y: 343, distance: 20.7
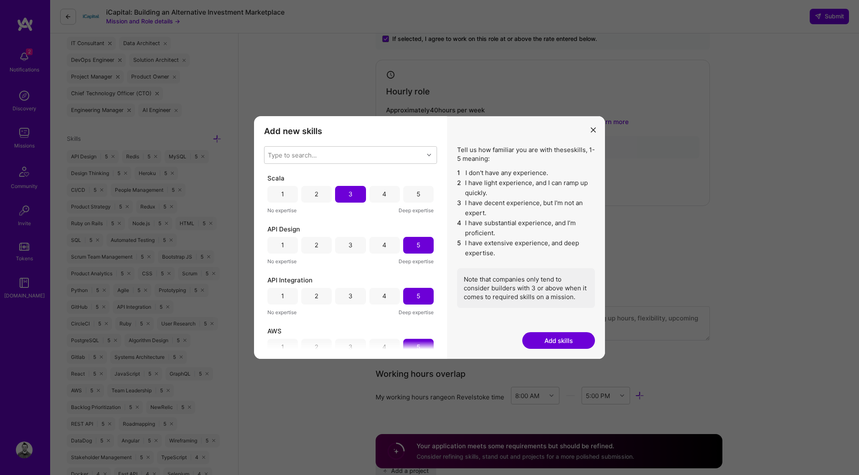
click at [560, 337] on button "Add skills" at bounding box center [558, 340] width 73 height 17
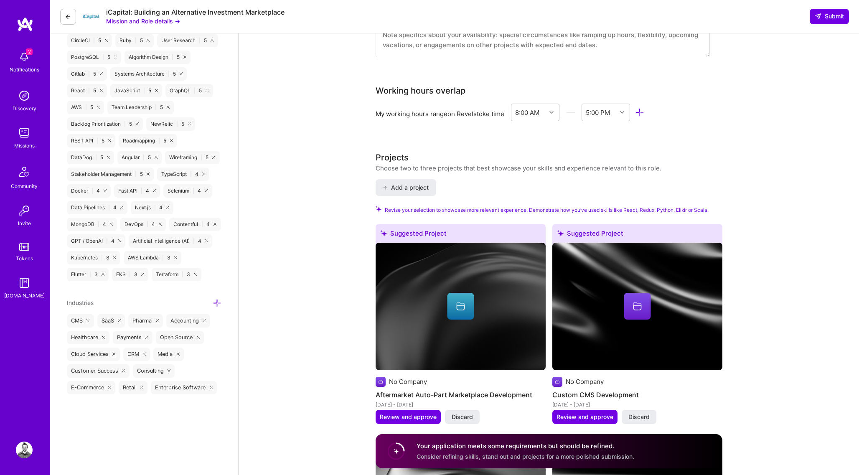
scroll to position [915, 0]
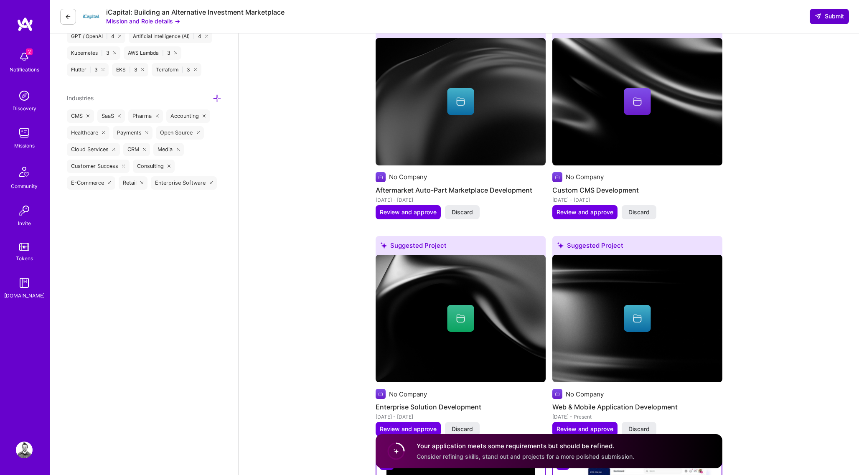
click at [830, 14] on span "Submit" at bounding box center [829, 16] width 29 height 8
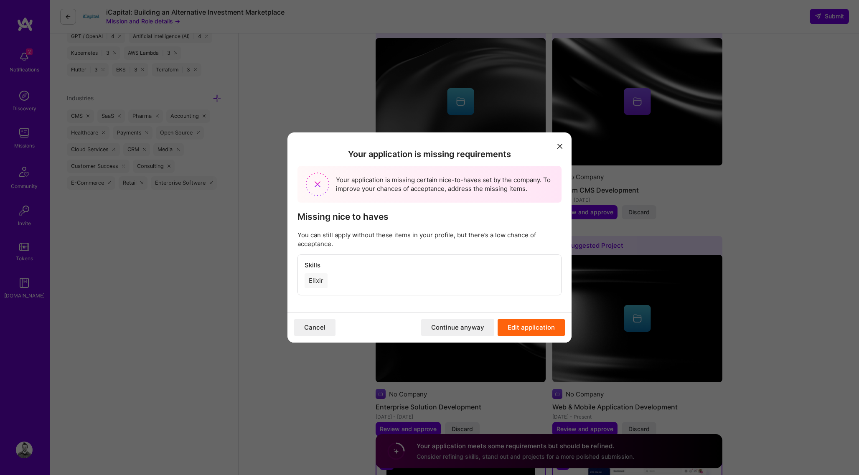
click at [316, 281] on div "Elixir" at bounding box center [316, 280] width 23 height 15
copy div "Elixir"
click at [543, 327] on button "Edit application" at bounding box center [531, 327] width 67 height 17
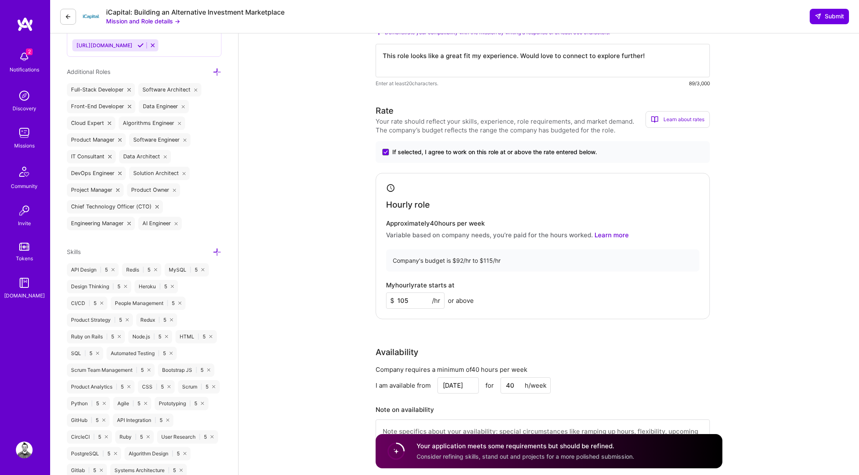
scroll to position [314, 0]
click at [216, 250] on icon at bounding box center [217, 252] width 9 height 9
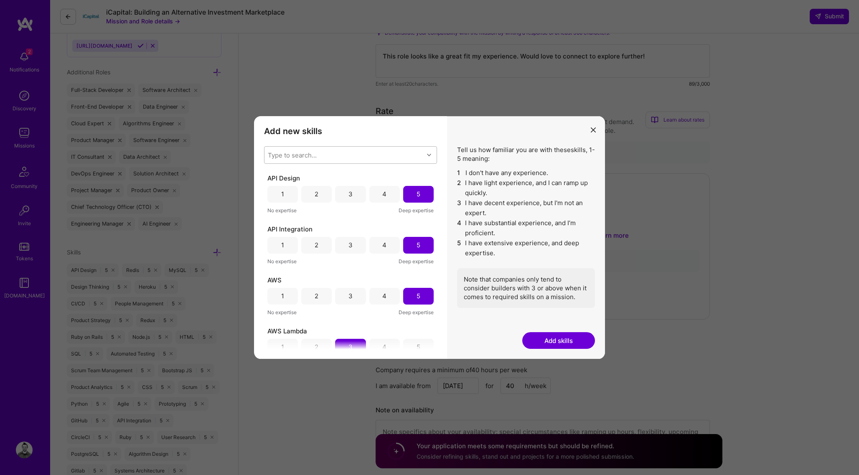
click at [356, 156] on div "Type to search..." at bounding box center [343, 155] width 159 height 17
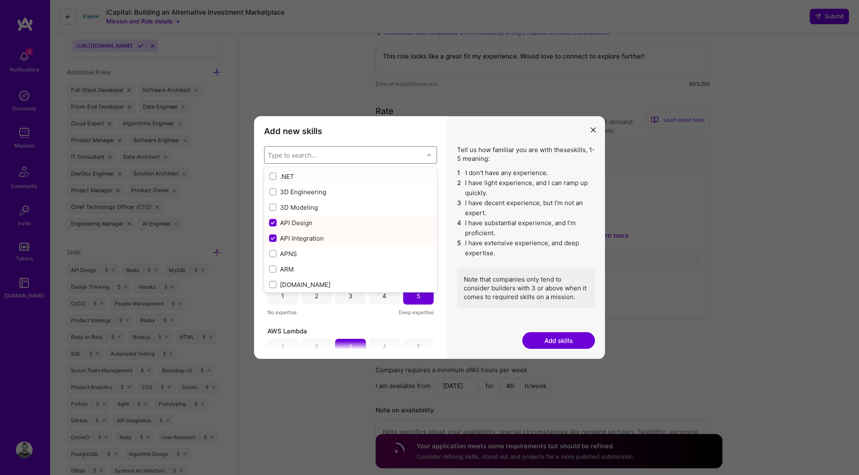
paste input "Elixir"
type input "Elixir"
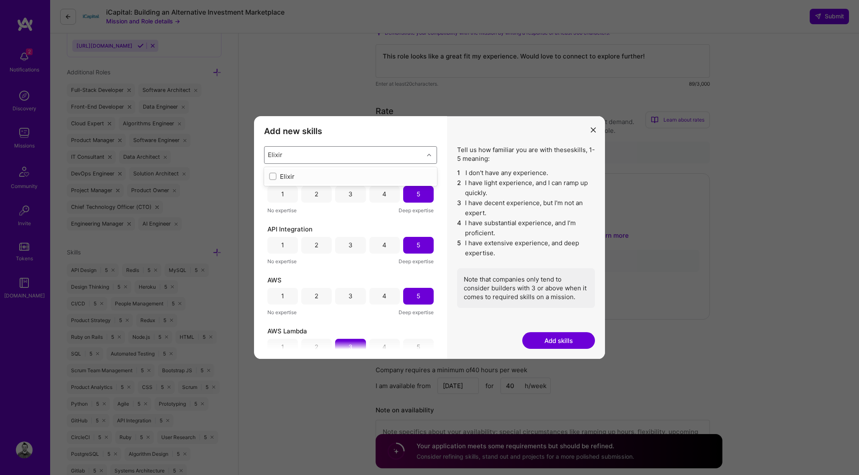
click at [283, 174] on div "Elixir" at bounding box center [350, 176] width 163 height 9
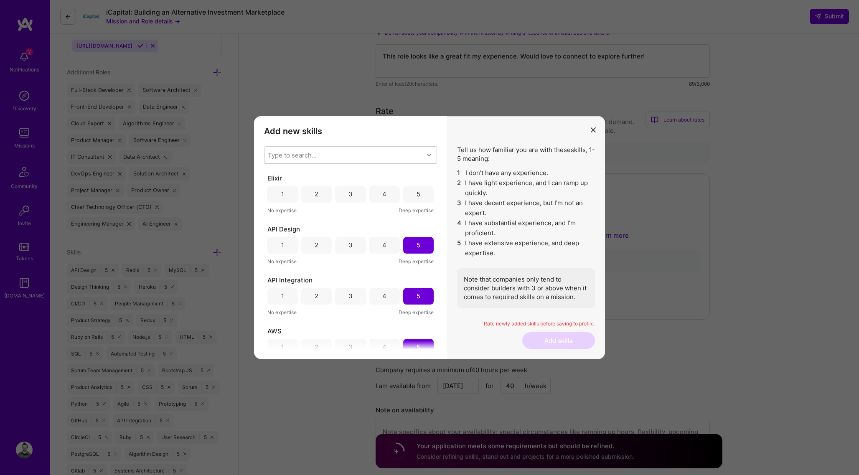
click at [472, 338] on div "Tell us how familiar you are with these skills , 1-5 meaning: 1 I don't have an…" at bounding box center [526, 237] width 158 height 243
click at [383, 188] on div "4" at bounding box center [384, 194] width 30 height 17
click at [556, 337] on button "Add skills" at bounding box center [558, 340] width 73 height 17
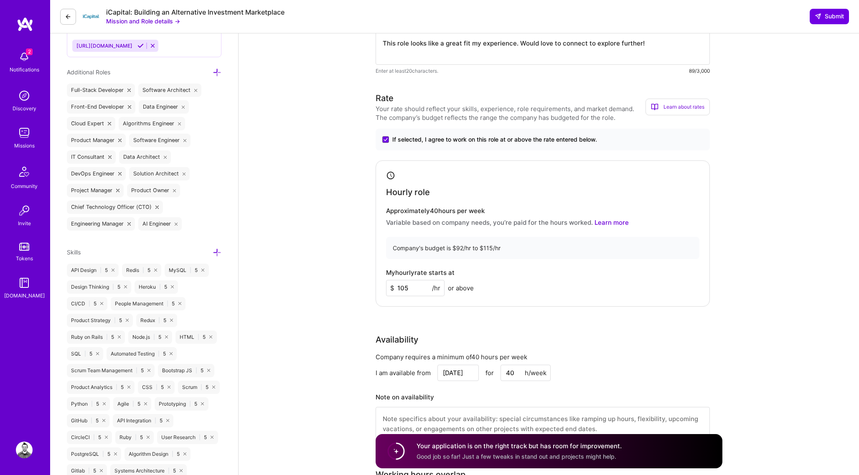
drag, startPoint x: 831, startPoint y: 17, endPoint x: 841, endPoint y: 49, distance: 34.2
click at [831, 17] on span "Submit" at bounding box center [829, 16] width 29 height 8
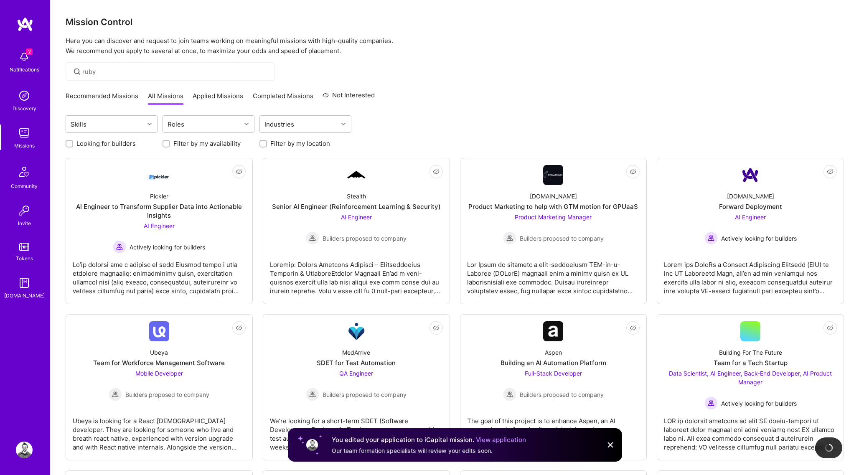
click at [107, 76] on div "ruby" at bounding box center [170, 71] width 209 height 18
click at [86, 95] on link "Recommended Missions" at bounding box center [102, 98] width 73 height 14
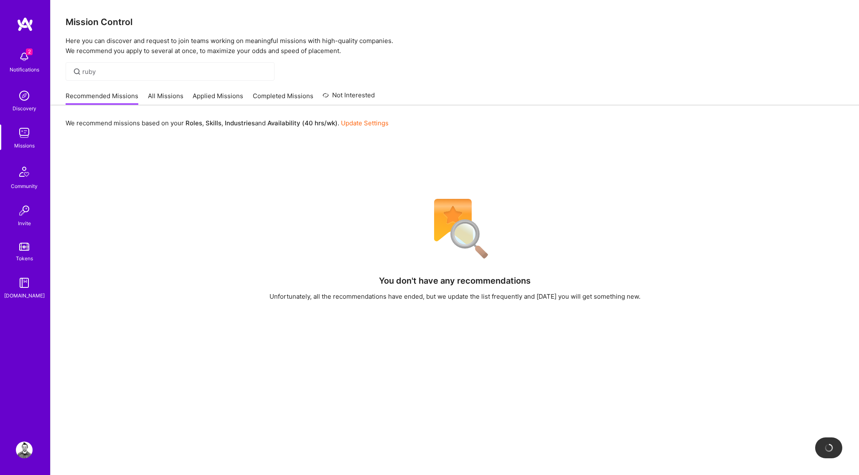
click at [168, 99] on link "All Missions" at bounding box center [166, 98] width 36 height 14
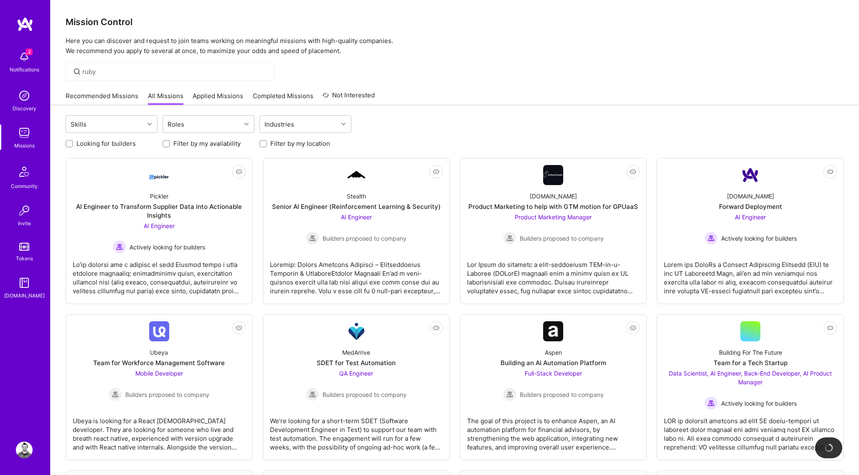
click at [202, 89] on div "Recommended Missions All Missions Applied Missions Completed Missions Not Inter…" at bounding box center [220, 96] width 309 height 18
drag, startPoint x: 196, startPoint y: 94, endPoint x: 203, endPoint y: 96, distance: 7.4
click at [196, 94] on link "Applied Missions" at bounding box center [218, 98] width 51 height 14
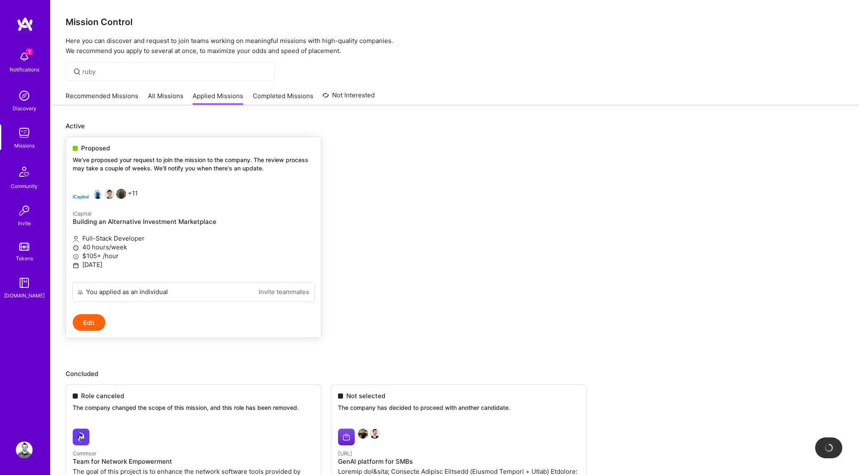
click at [134, 249] on p "40 hours/week" at bounding box center [193, 247] width 241 height 9
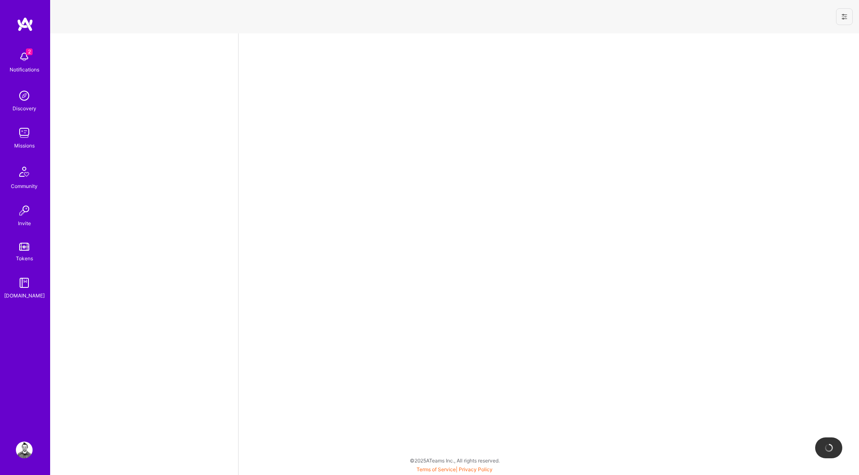
select select "CA"
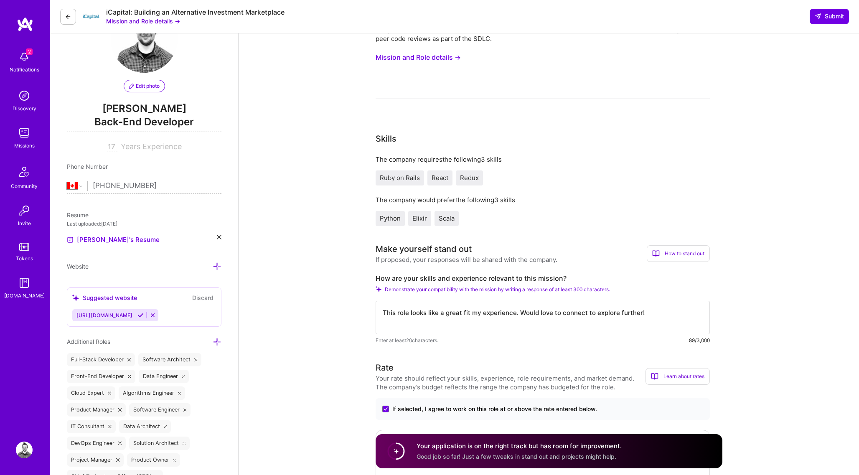
scroll to position [53, 0]
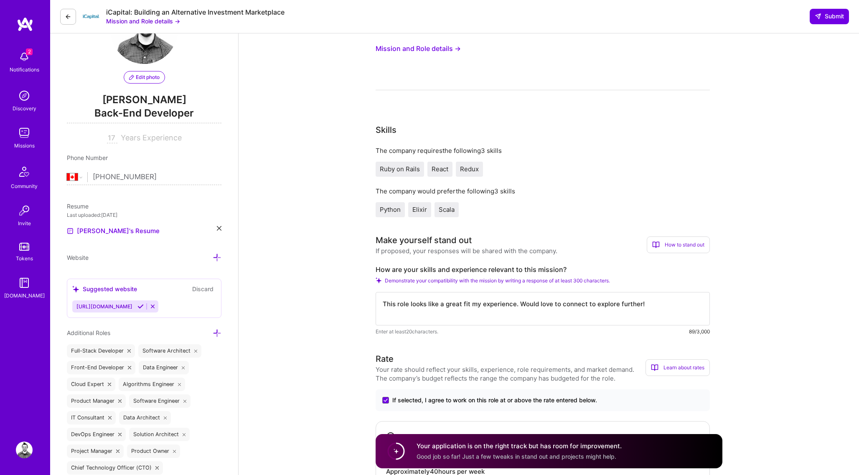
click at [33, 142] on div "Missions" at bounding box center [24, 145] width 20 height 9
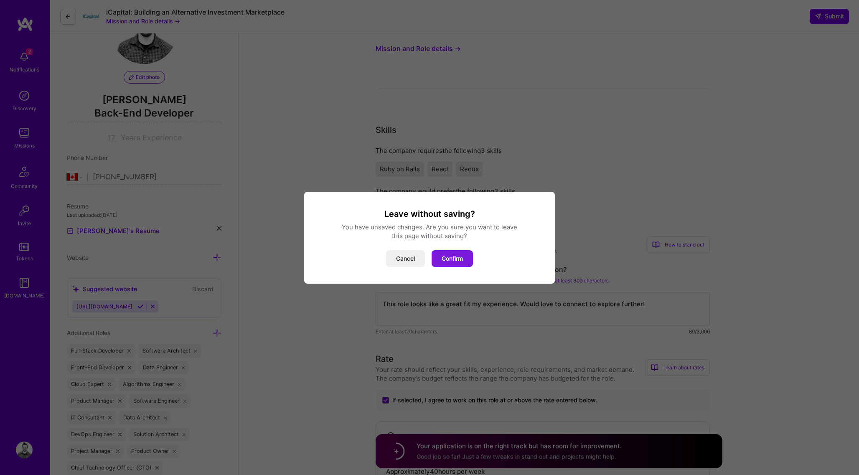
click at [457, 259] on button "Confirm" at bounding box center [452, 258] width 41 height 17
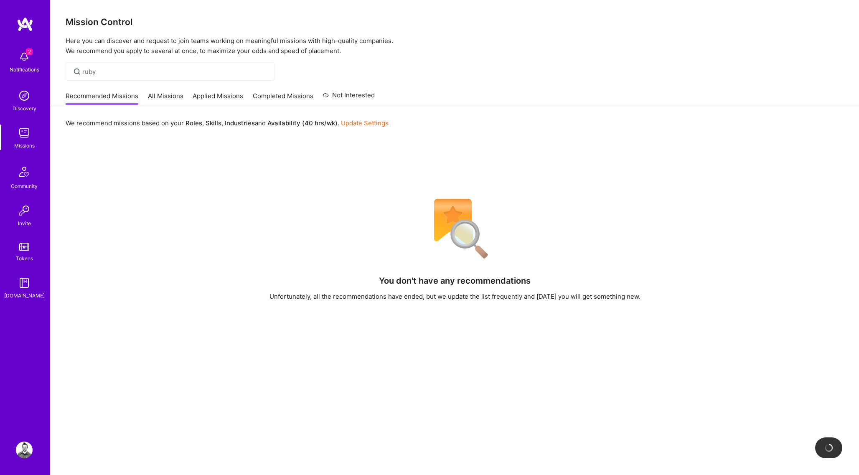
click at [168, 102] on link "All Missions" at bounding box center [166, 98] width 36 height 14
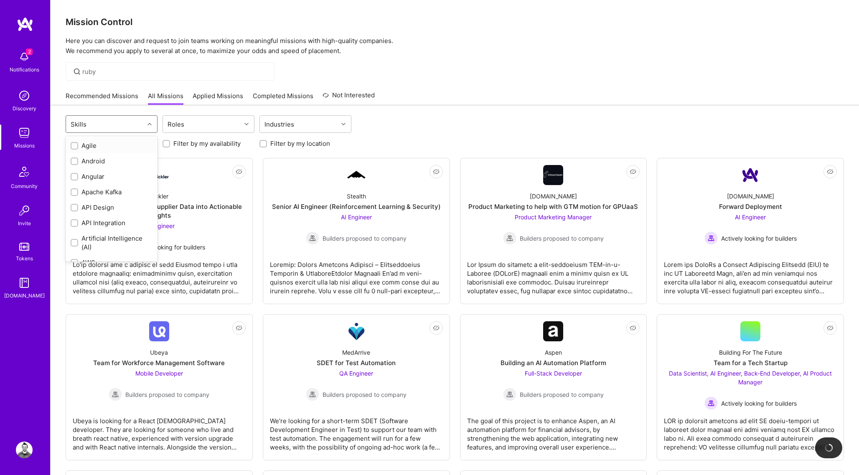
click at [124, 128] on div "Skills" at bounding box center [105, 124] width 78 height 17
type input "r"
type input "ruby"
click at [106, 142] on div "Ruby on Rails" at bounding box center [112, 145] width 82 height 9
checkbox input "true"
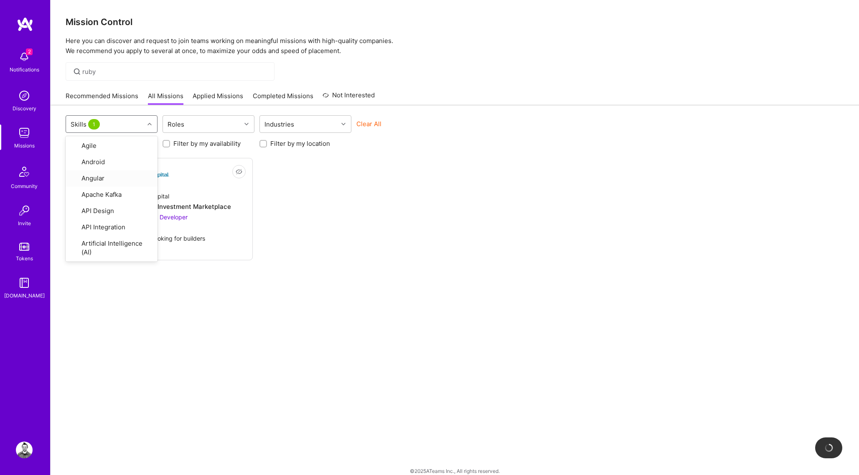
click at [336, 277] on div "option Ruby on Rails, selected. option Angular focused, 3 of 71. 71 results ava…" at bounding box center [455, 295] width 808 height 380
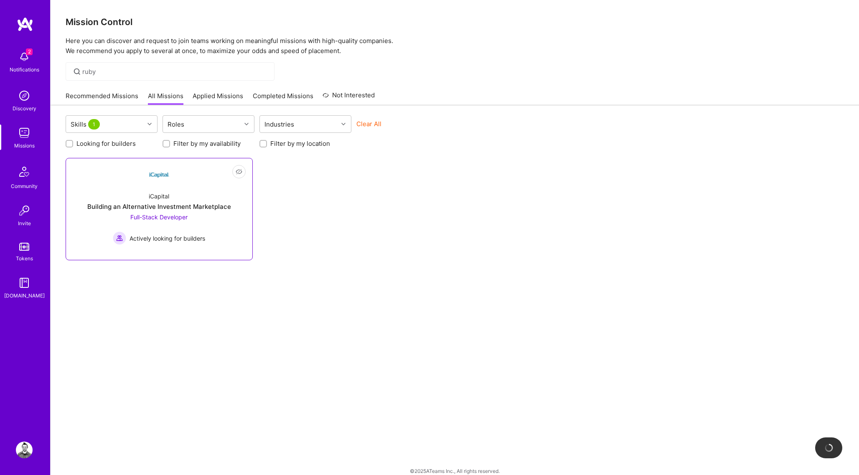
click at [150, 201] on div "iCapital Building an Alternative Investment Marketplace Full-Stack Developer Ac…" at bounding box center [159, 215] width 173 height 60
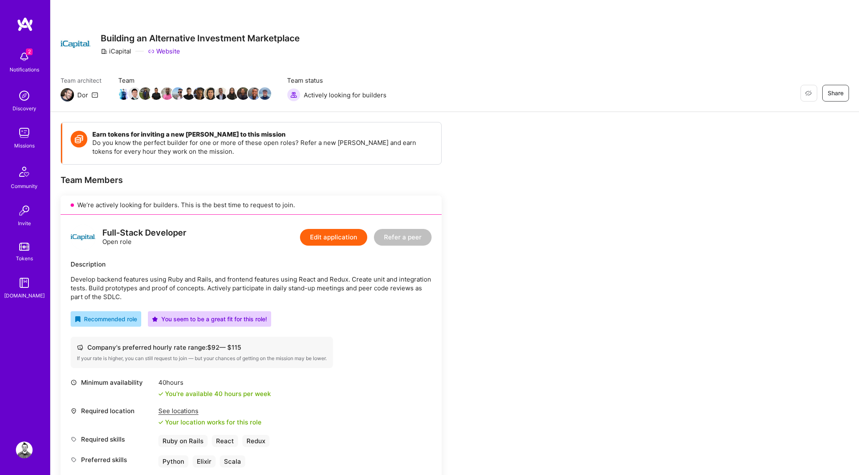
click at [81, 44] on img at bounding box center [76, 44] width 30 height 30
click at [28, 97] on img at bounding box center [24, 95] width 17 height 17
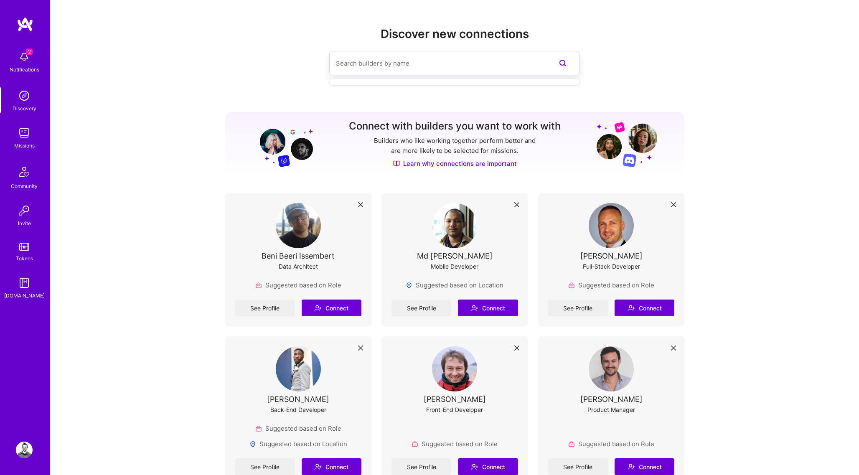
click at [391, 66] on input at bounding box center [438, 63] width 204 height 21
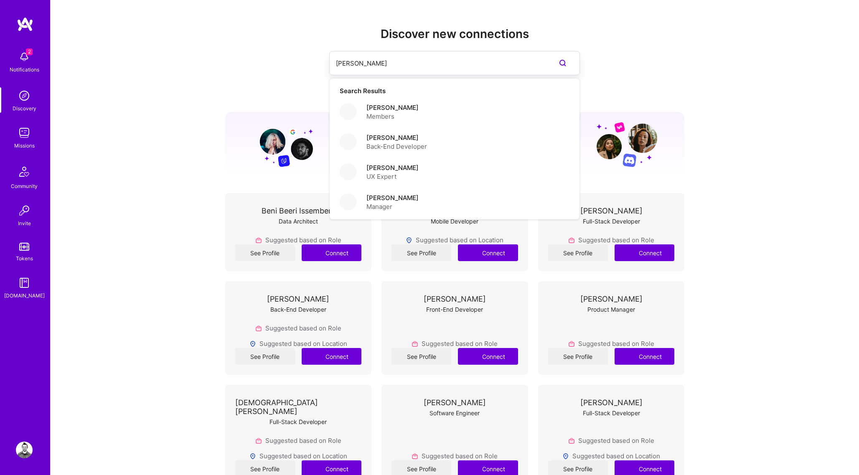
type input "[PERSON_NAME]"
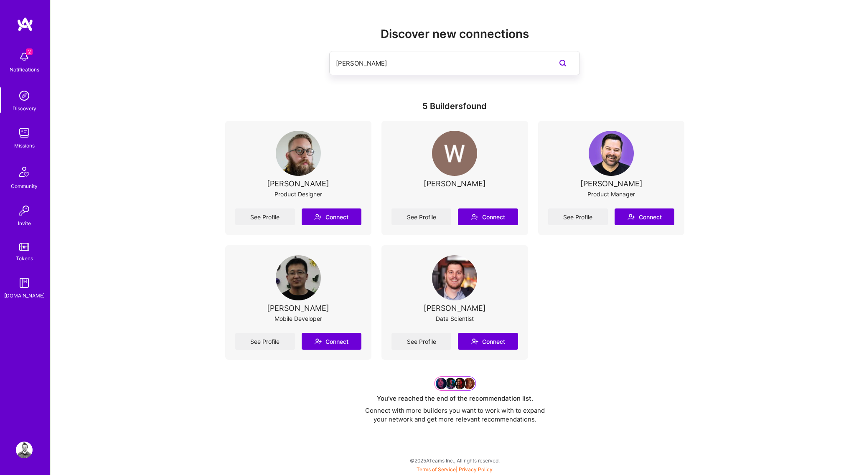
click at [472, 57] on input "[PERSON_NAME]" at bounding box center [438, 63] width 204 height 21
click at [472, 58] on input "[PERSON_NAME]" at bounding box center [438, 63] width 204 height 21
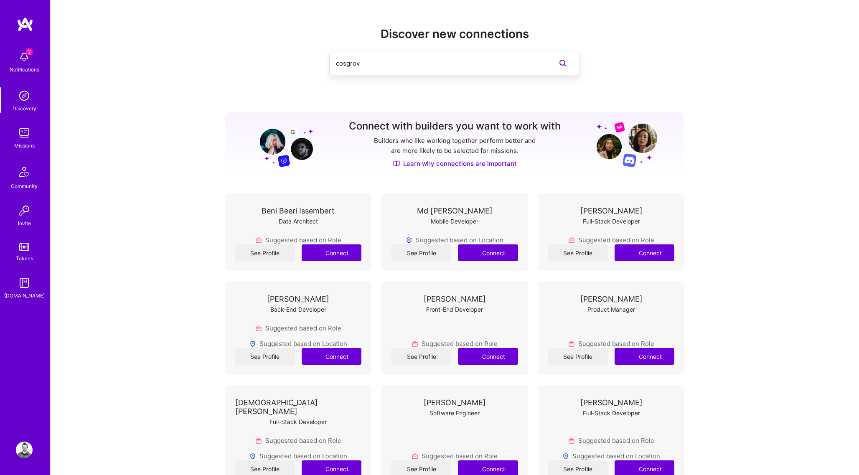
type input "cosgrov"
